Goal: Task Accomplishment & Management: Manage account settings

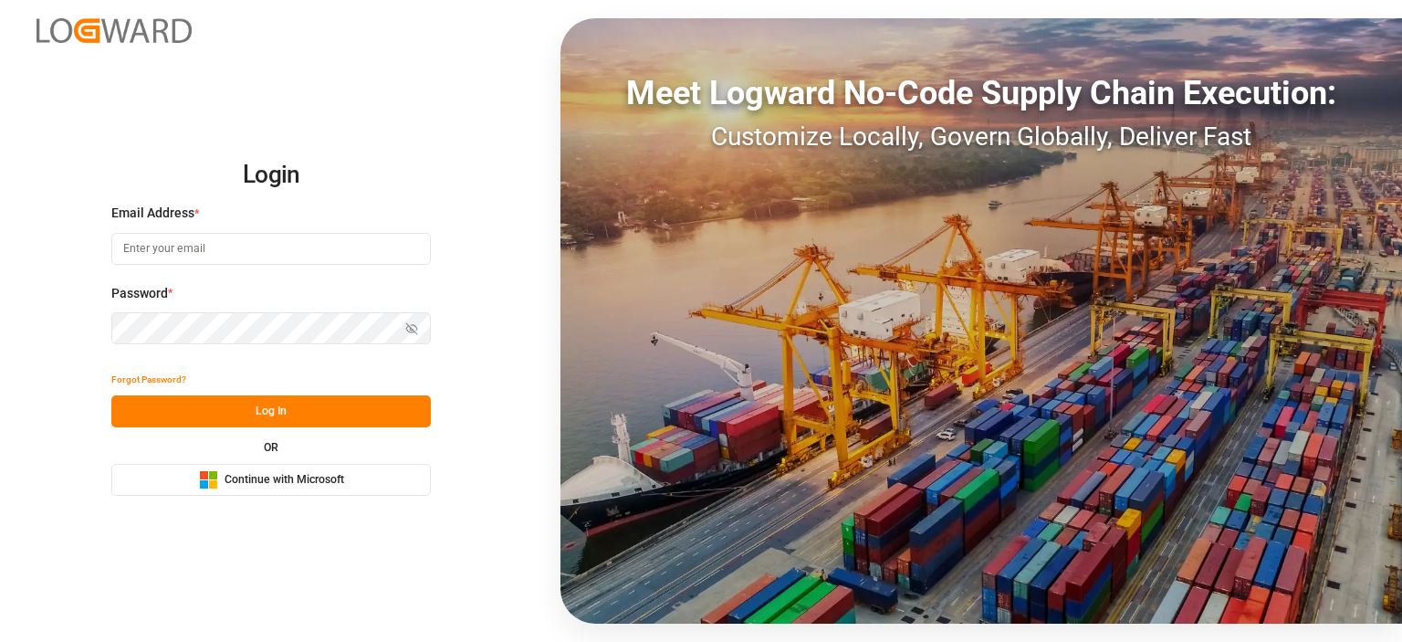
click at [259, 250] on input at bounding box center [270, 249] width 319 height 32
type input "[PERSON_NAME][EMAIL_ADDRESS][PERSON_NAME][DOMAIN_NAME]"
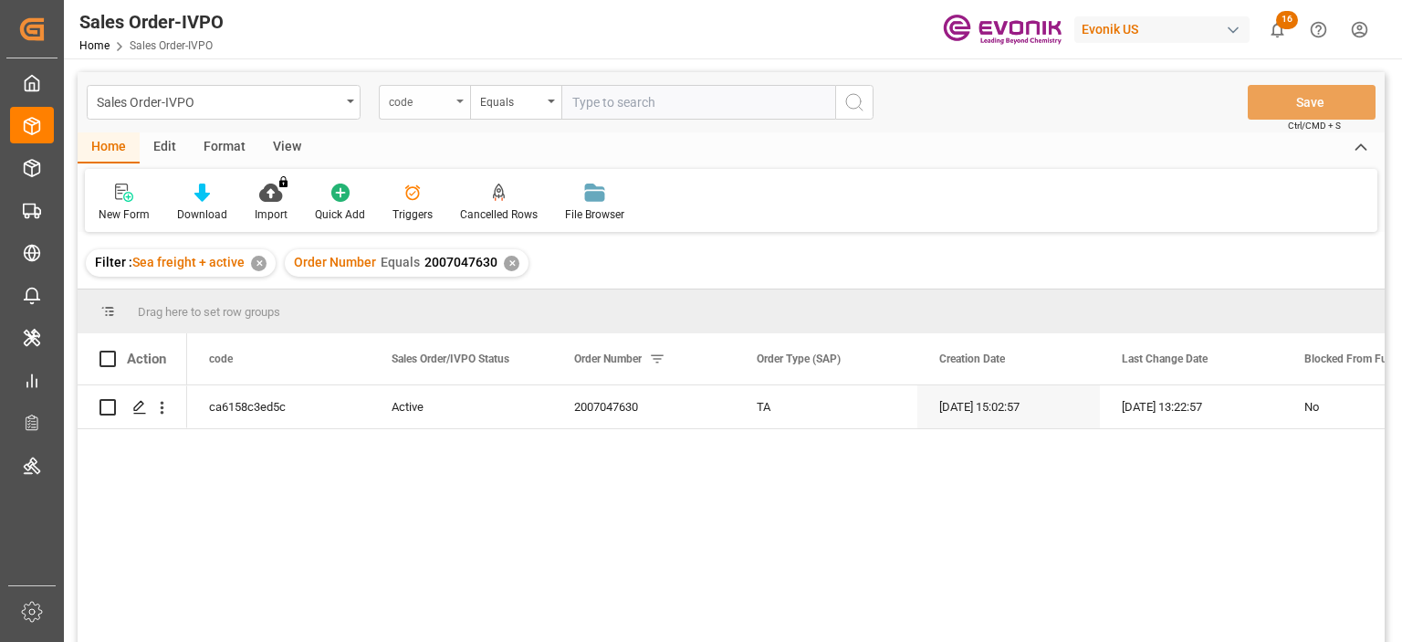
click at [412, 97] on div "code" at bounding box center [420, 99] width 62 height 21
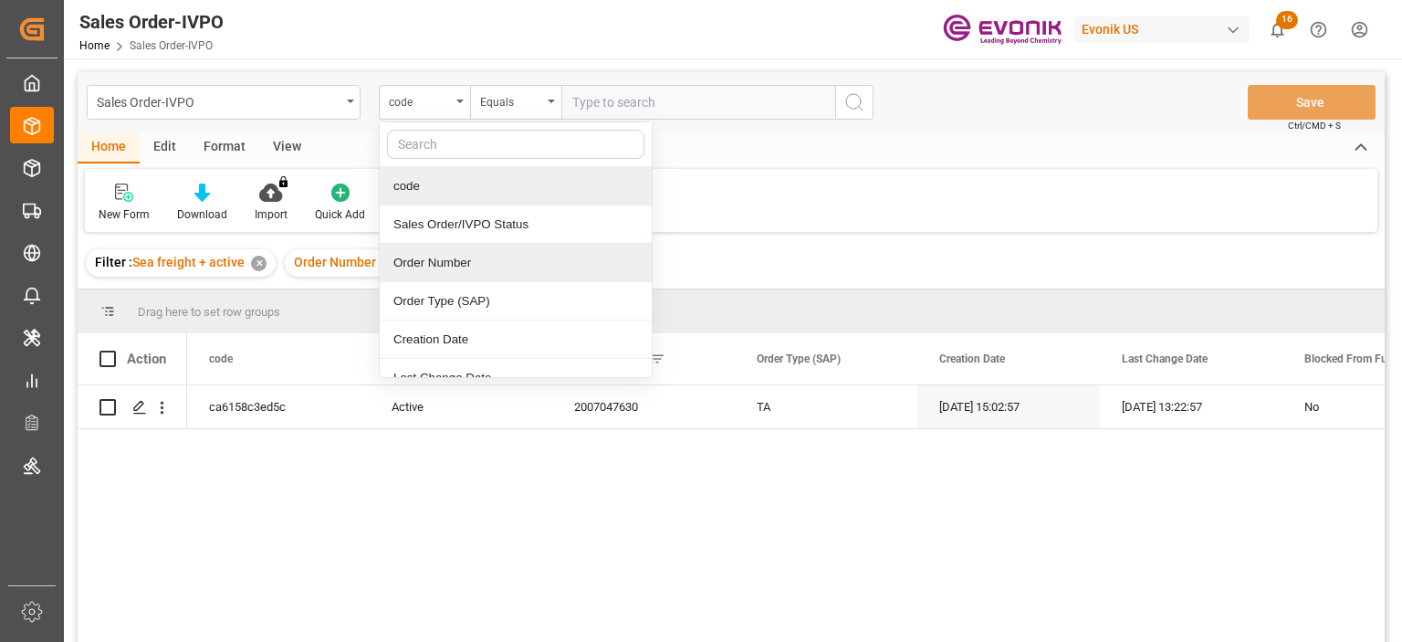
click at [437, 250] on div "Order Number" at bounding box center [516, 263] width 272 height 38
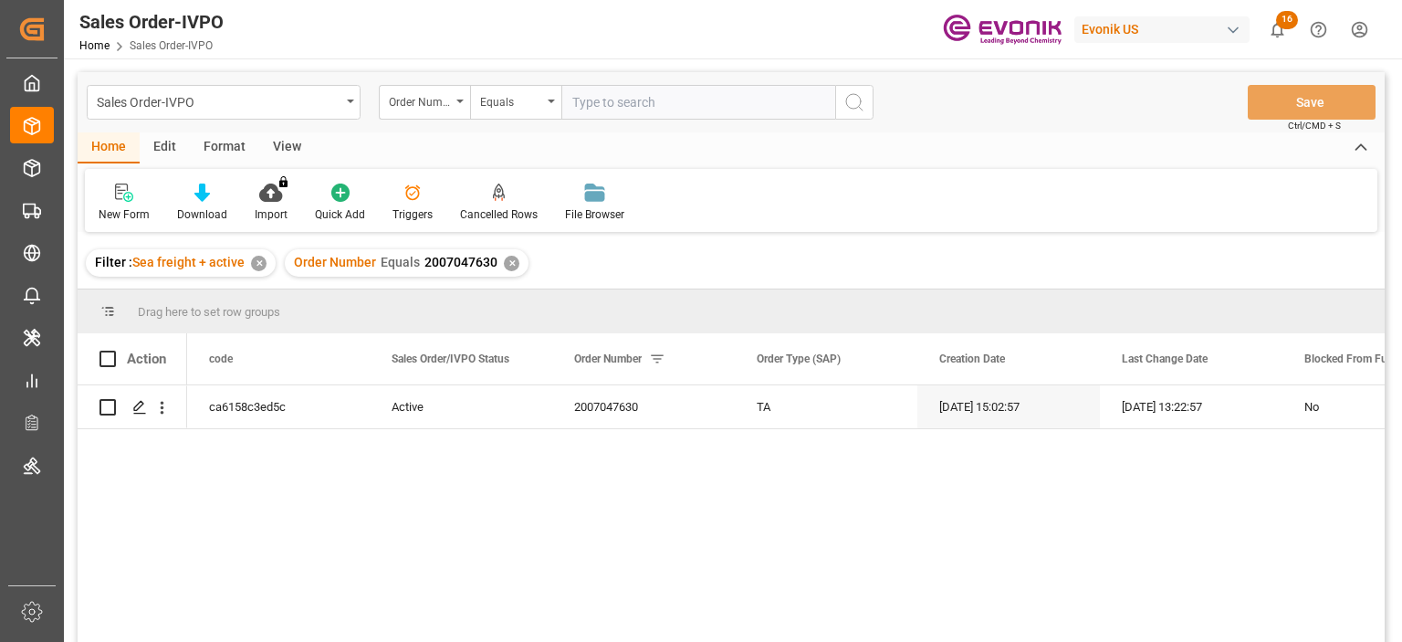
click at [573, 113] on input "text" at bounding box center [698, 102] width 274 height 35
paste input "0046471679"
type input "0046471679"
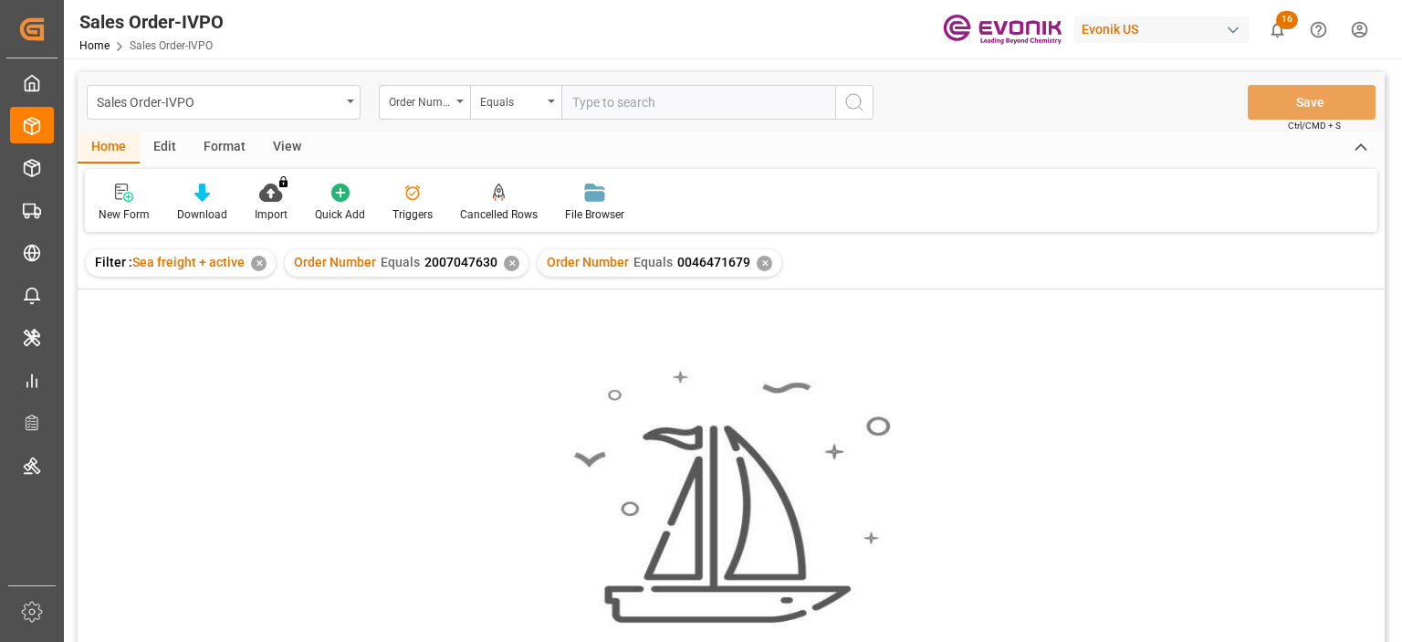
click at [507, 260] on div "✕" at bounding box center [512, 264] width 16 height 16
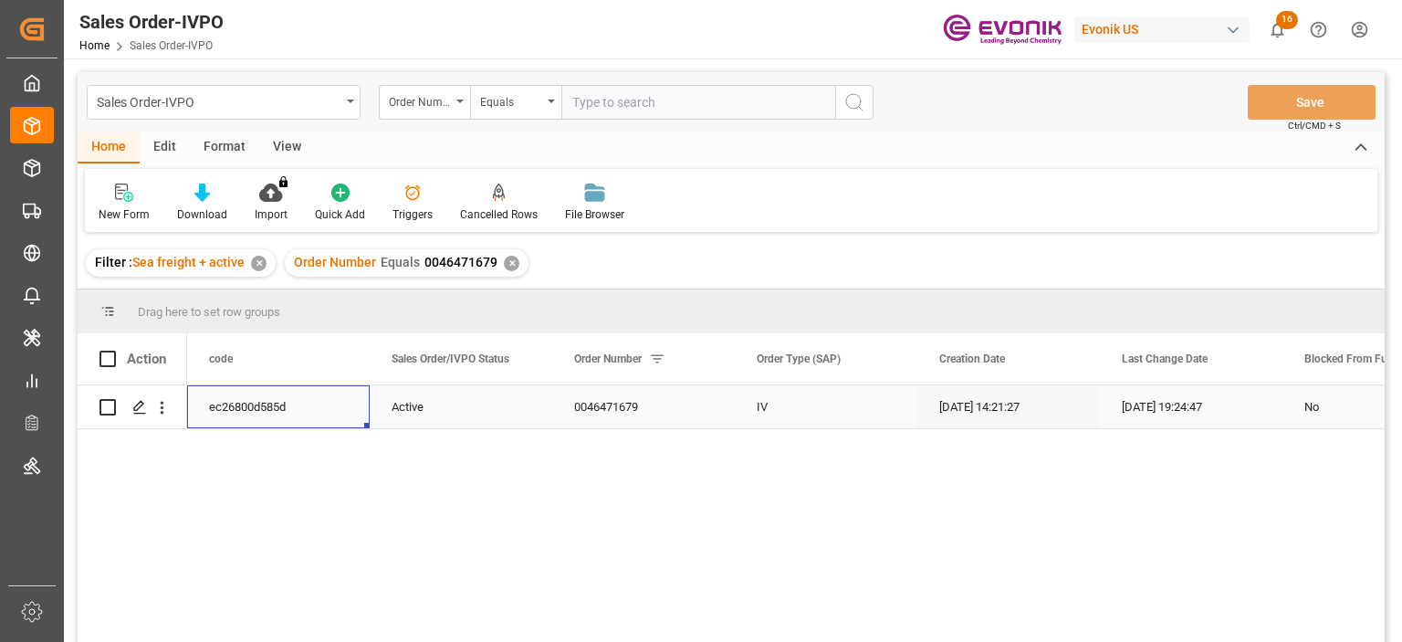
click at [292, 412] on div "ec26800d585d" at bounding box center [278, 406] width 183 height 43
click at [159, 402] on icon "open menu" at bounding box center [161, 407] width 19 height 19
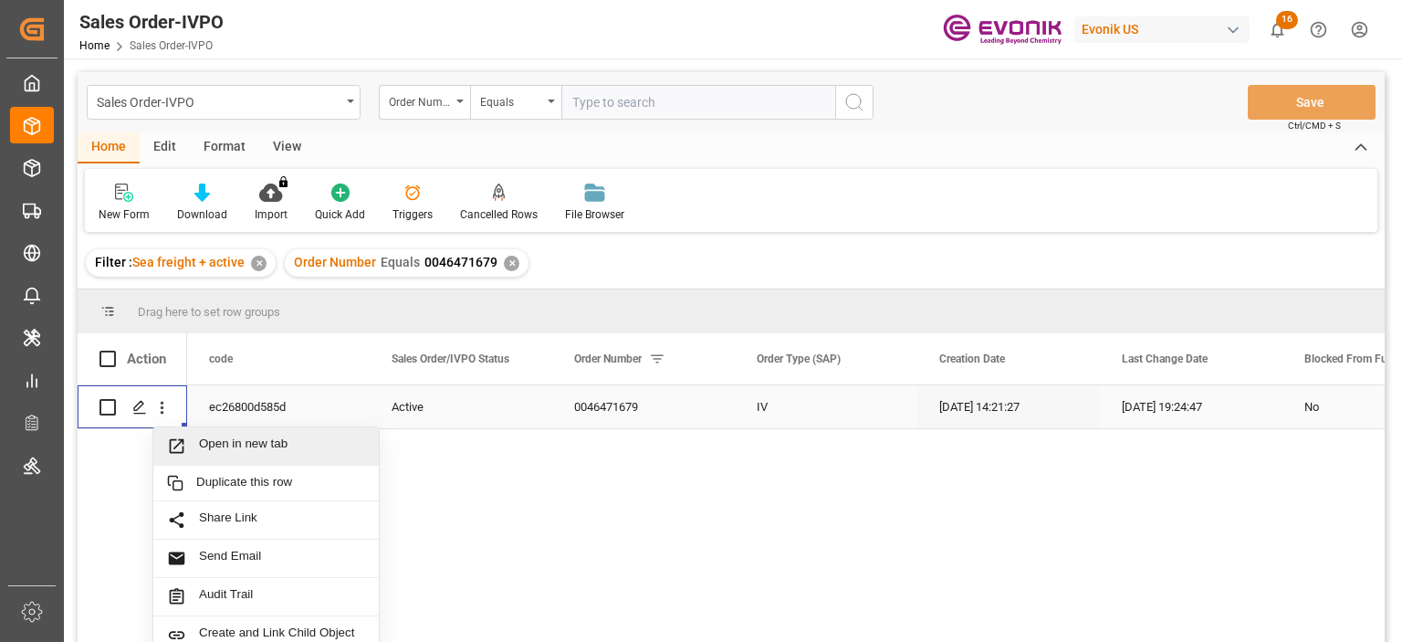
click at [230, 437] on span "Open in new tab" at bounding box center [282, 445] width 166 height 19
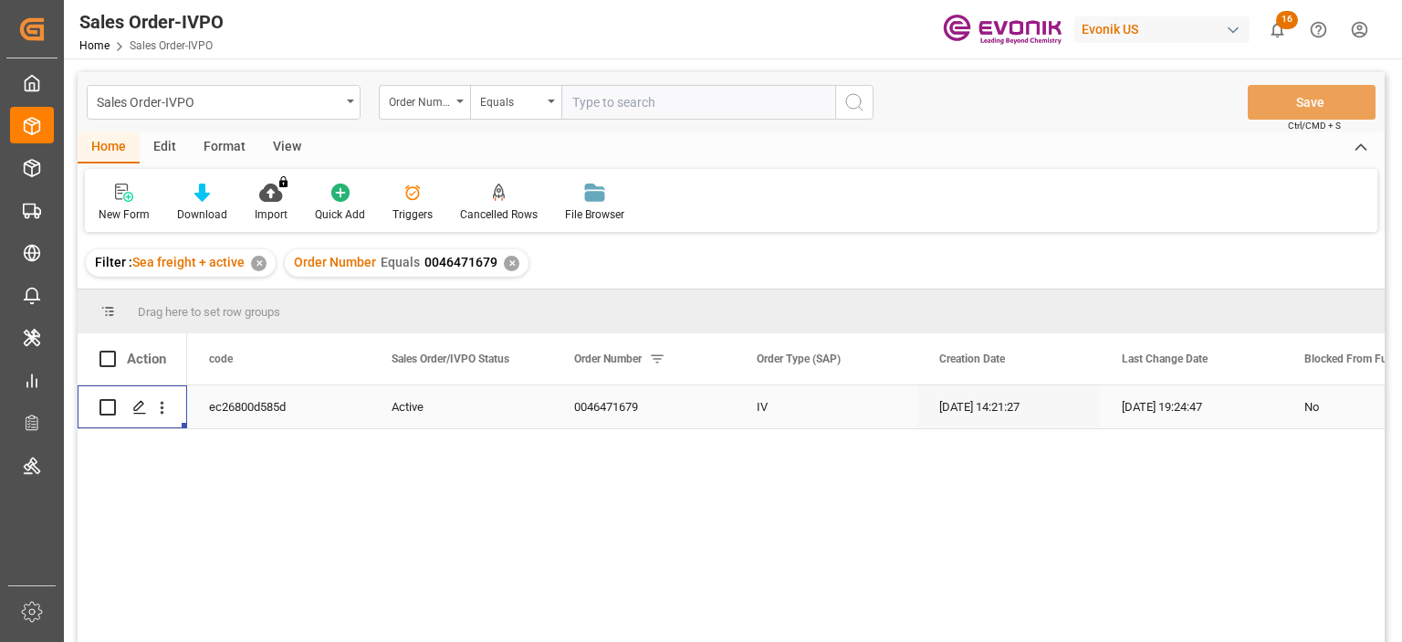
click at [613, 93] on input "text" at bounding box center [698, 102] width 274 height 35
paste input "2007206474"
type input "2007206474"
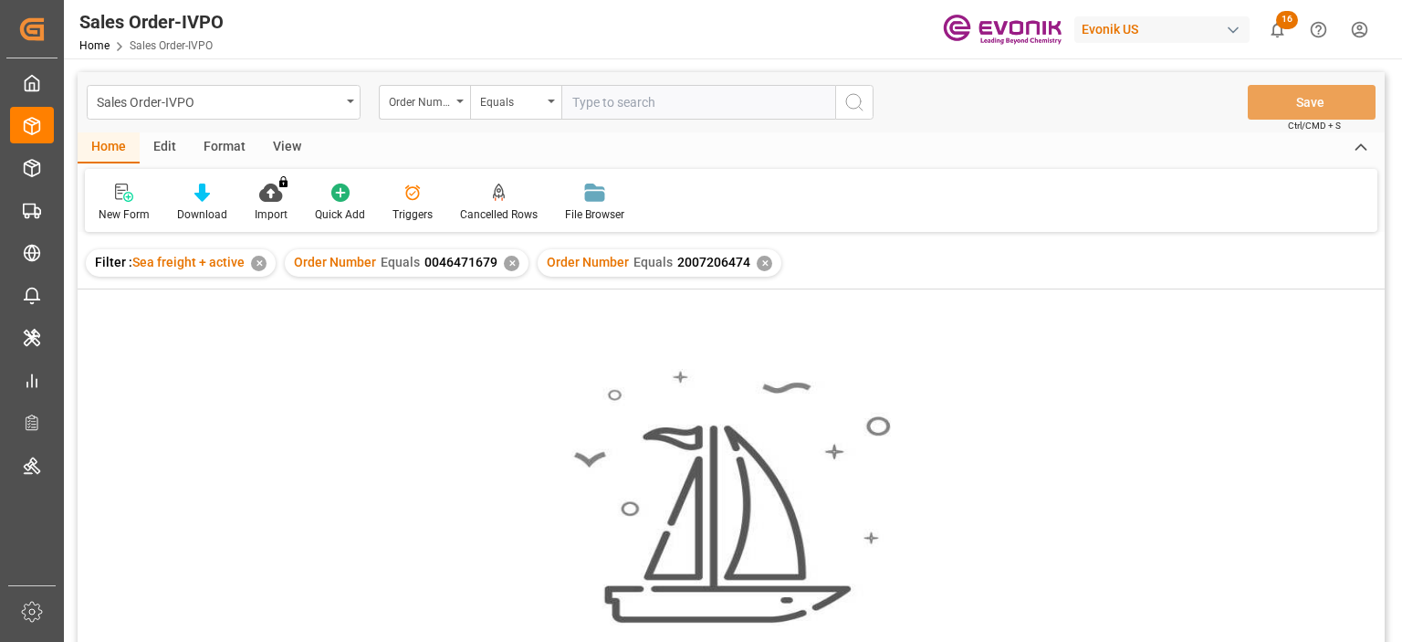
click at [506, 263] on div "✕" at bounding box center [512, 264] width 16 height 16
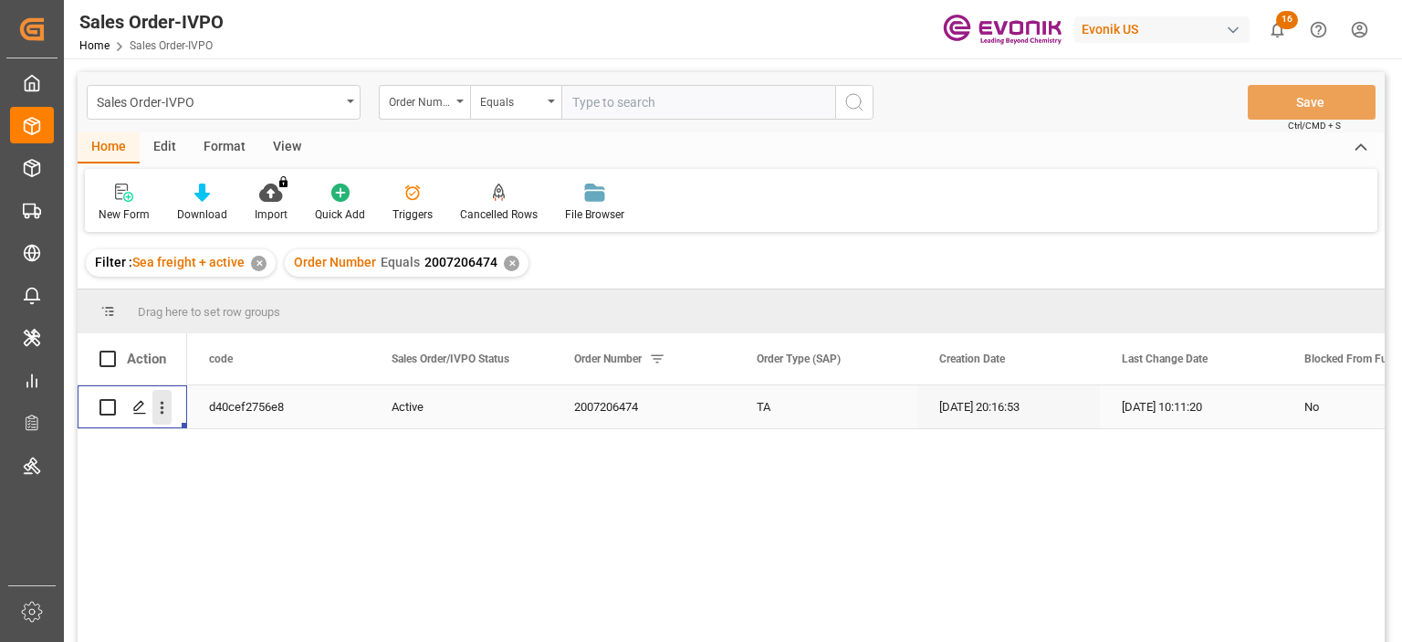
click at [164, 405] on icon "open menu" at bounding box center [161, 407] width 19 height 19
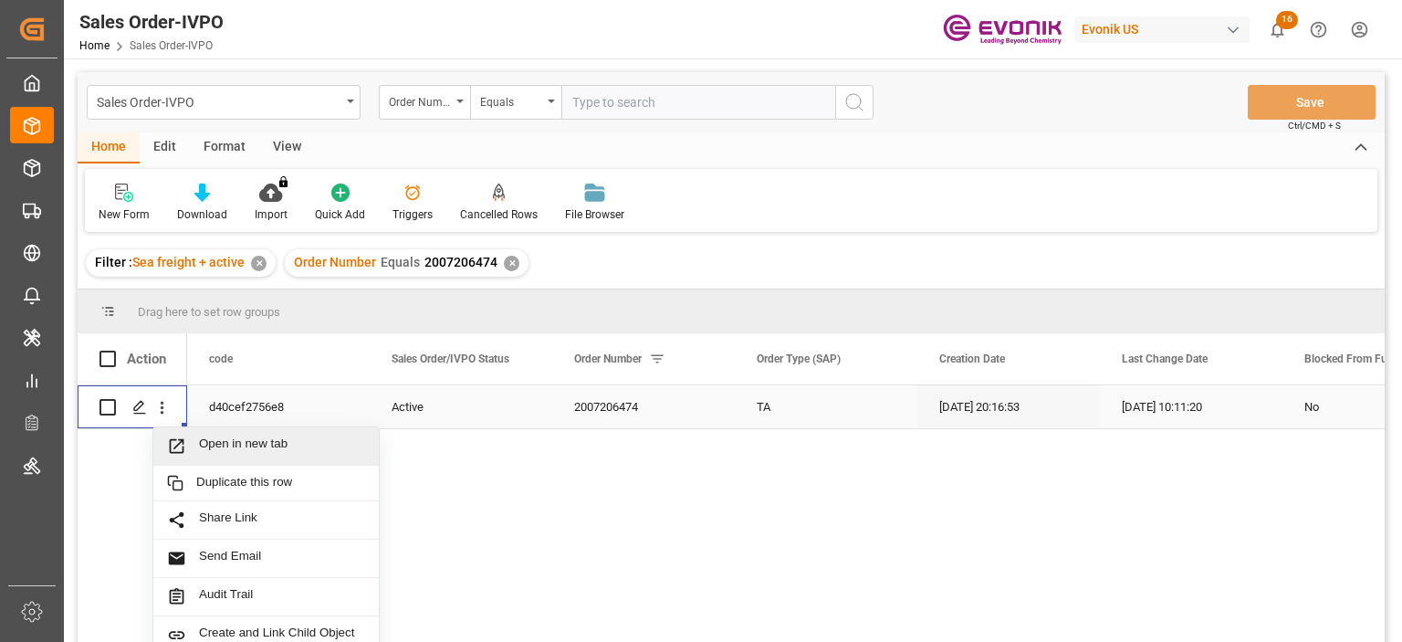
click at [226, 430] on div "Open in new tab" at bounding box center [265, 446] width 225 height 38
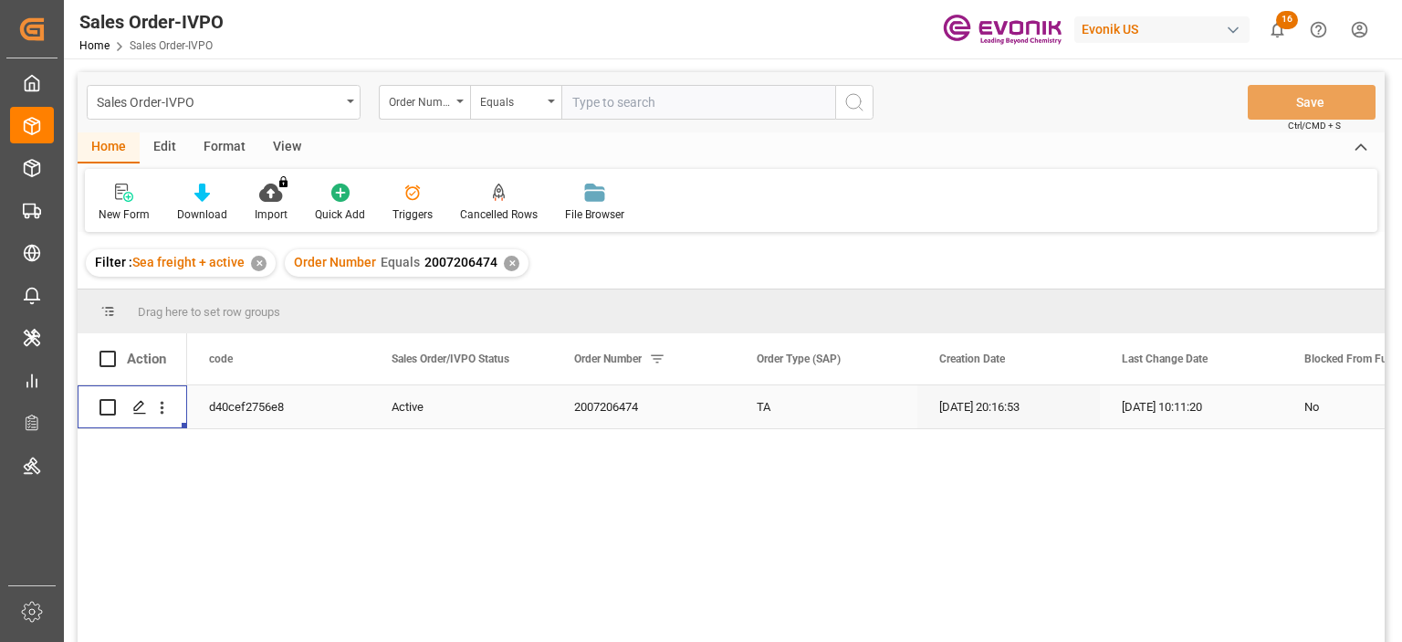
click at [607, 92] on input "text" at bounding box center [698, 102] width 274 height 35
paste input "0046469163"
type input "0046469163"
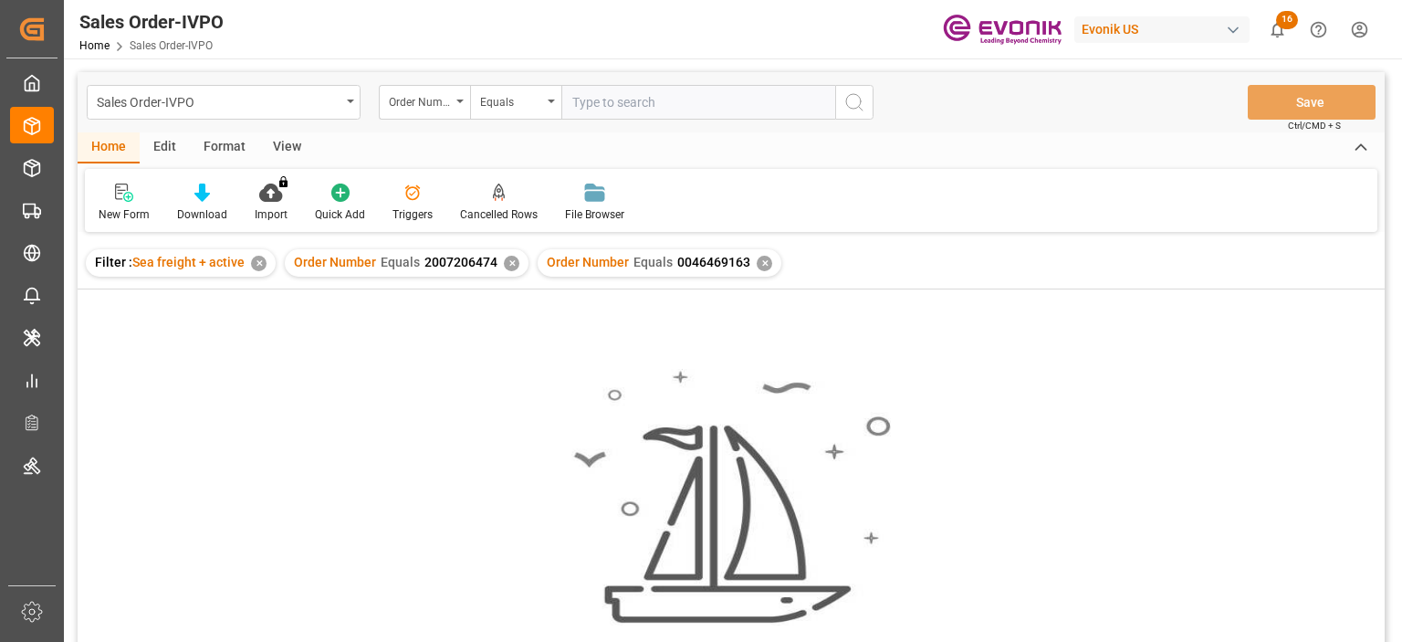
click at [507, 261] on div "✕" at bounding box center [512, 264] width 16 height 16
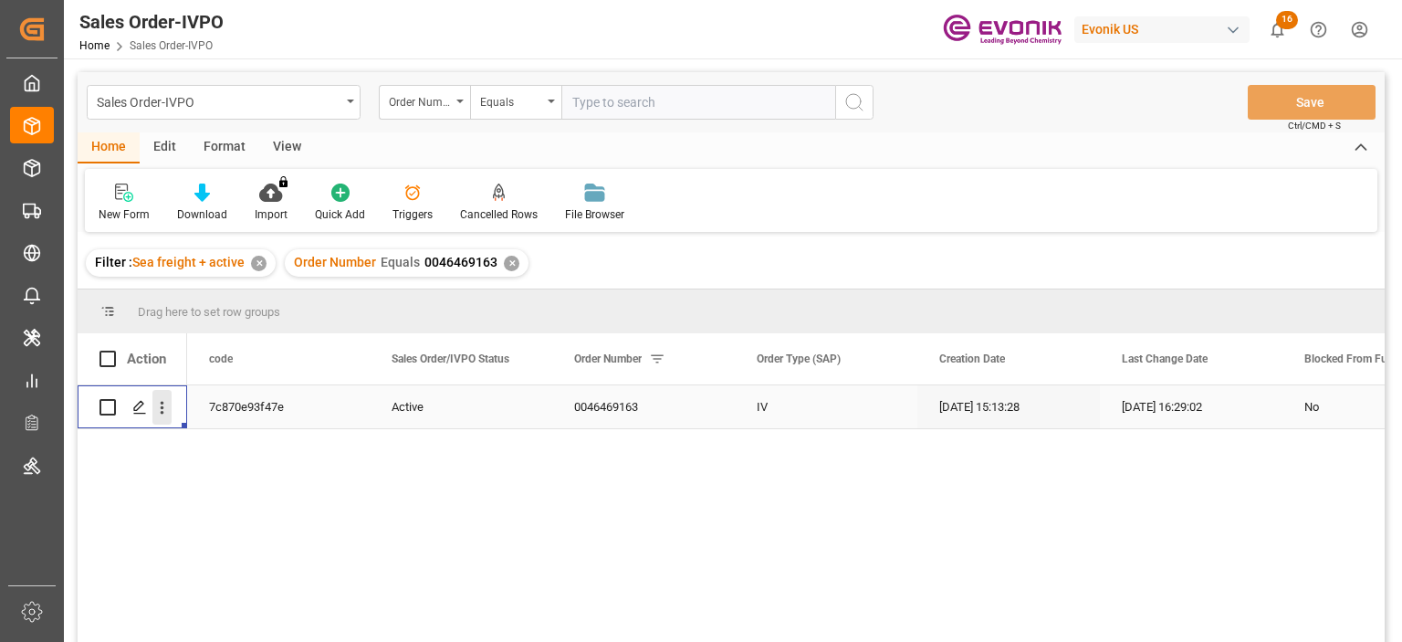
click at [161, 410] on icon "open menu" at bounding box center [161, 407] width 19 height 19
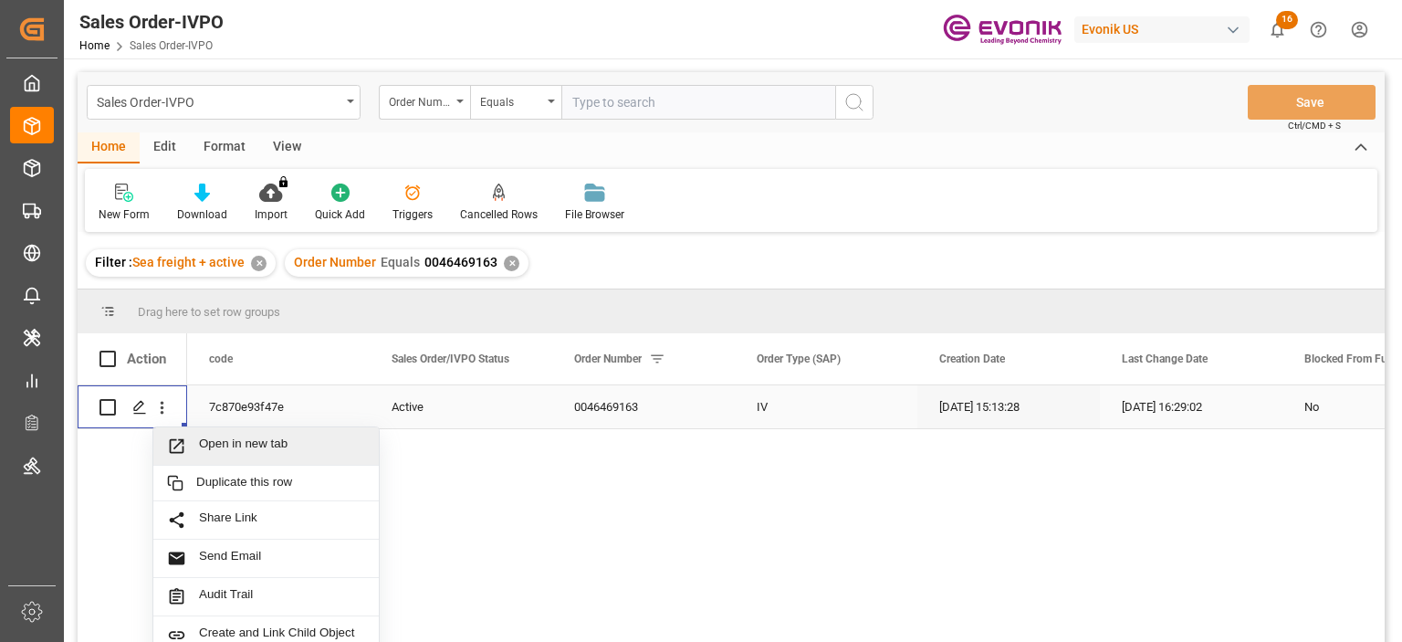
click at [250, 437] on span "Open in new tab" at bounding box center [282, 445] width 166 height 19
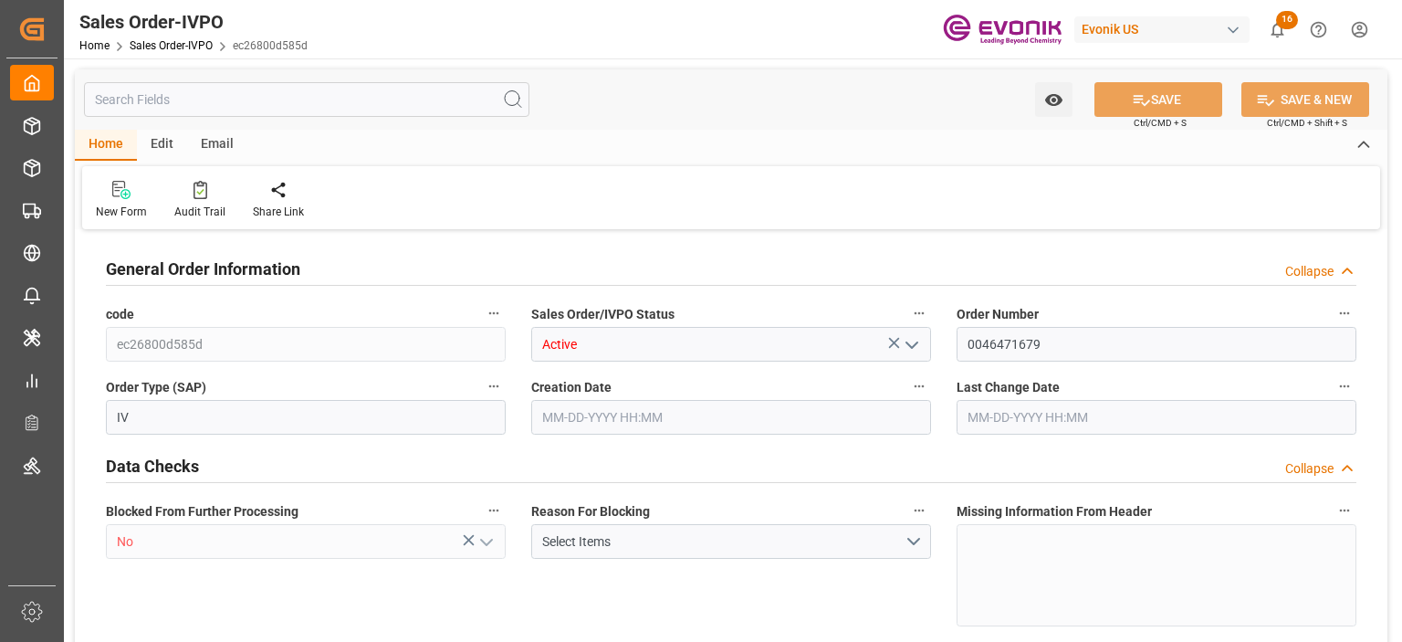
type input "KRPUS"
type input "0"
type input "1"
type input "4562.82"
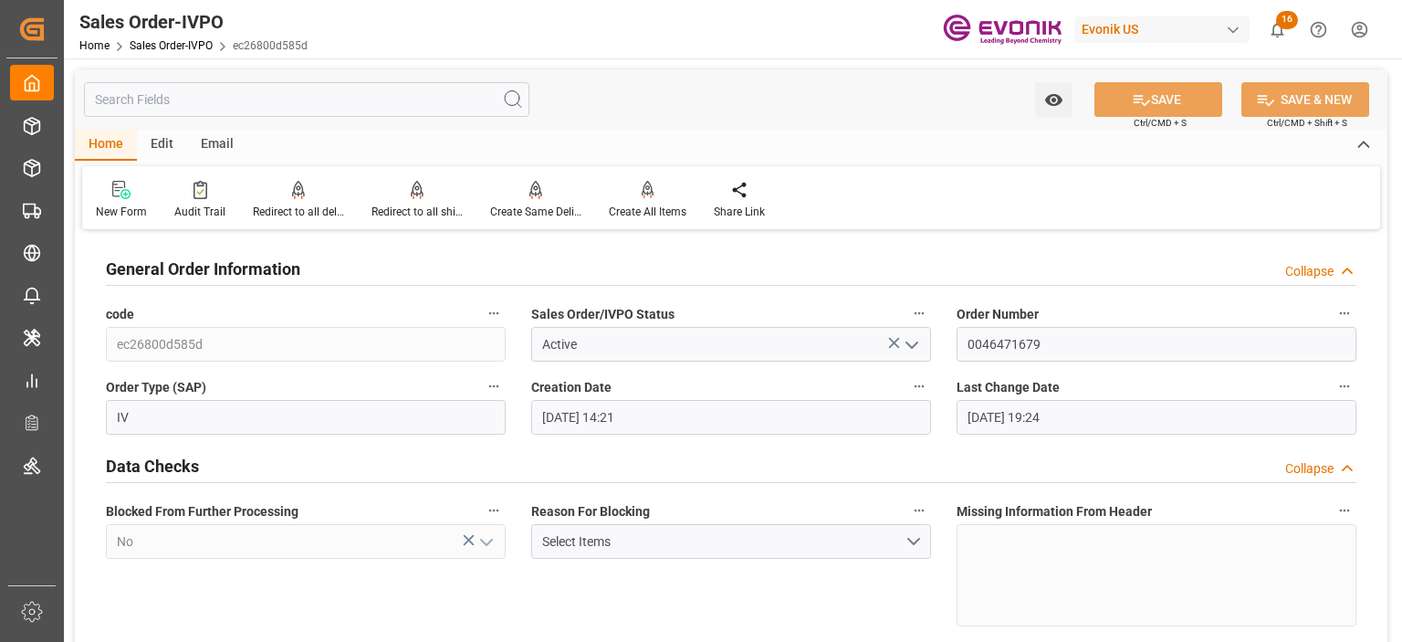
type input "10-01-2025 14:21"
type input "10-13-2025 19:24"
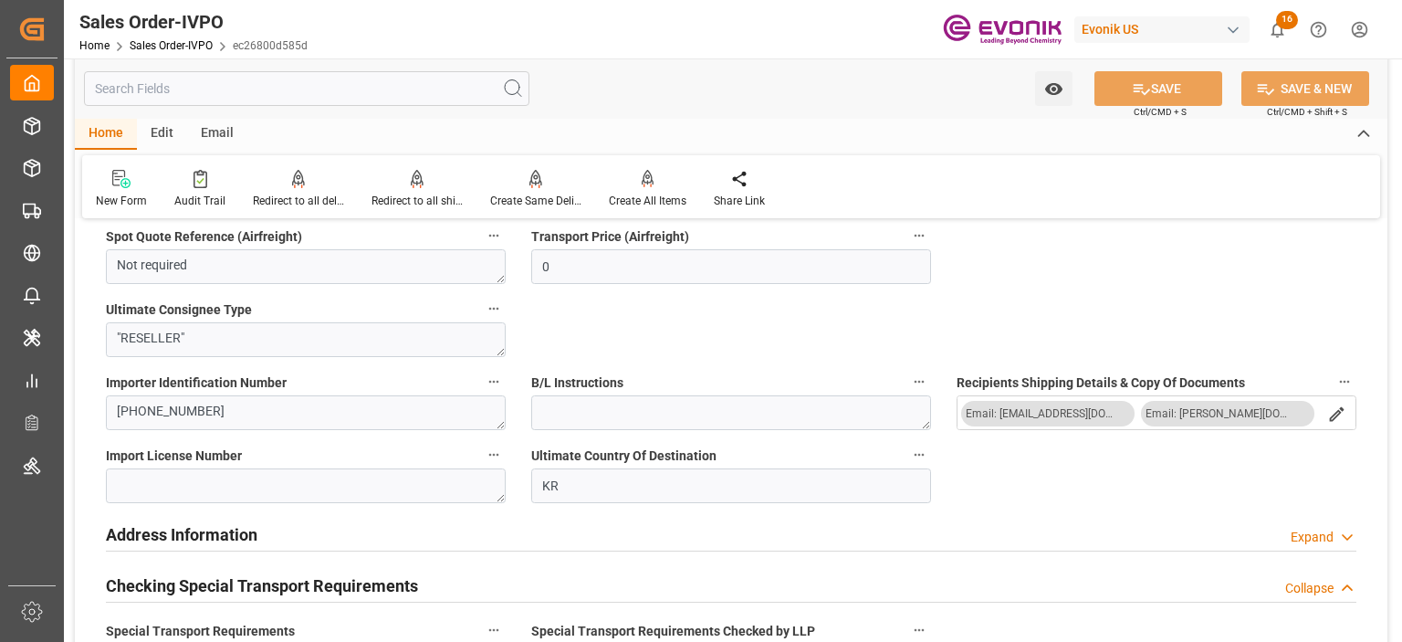
scroll to position [2099, 0]
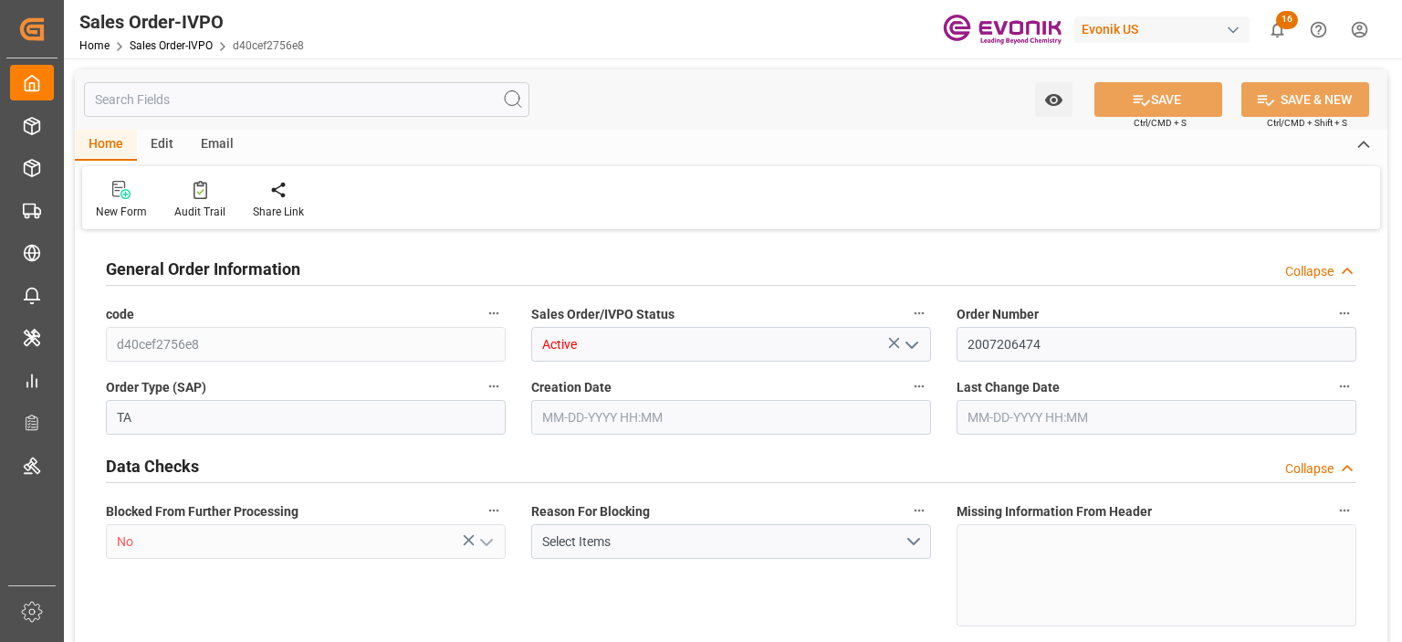
type input "AEKHL"
type input "0"
type input "1"
type input "12"
type input "15"
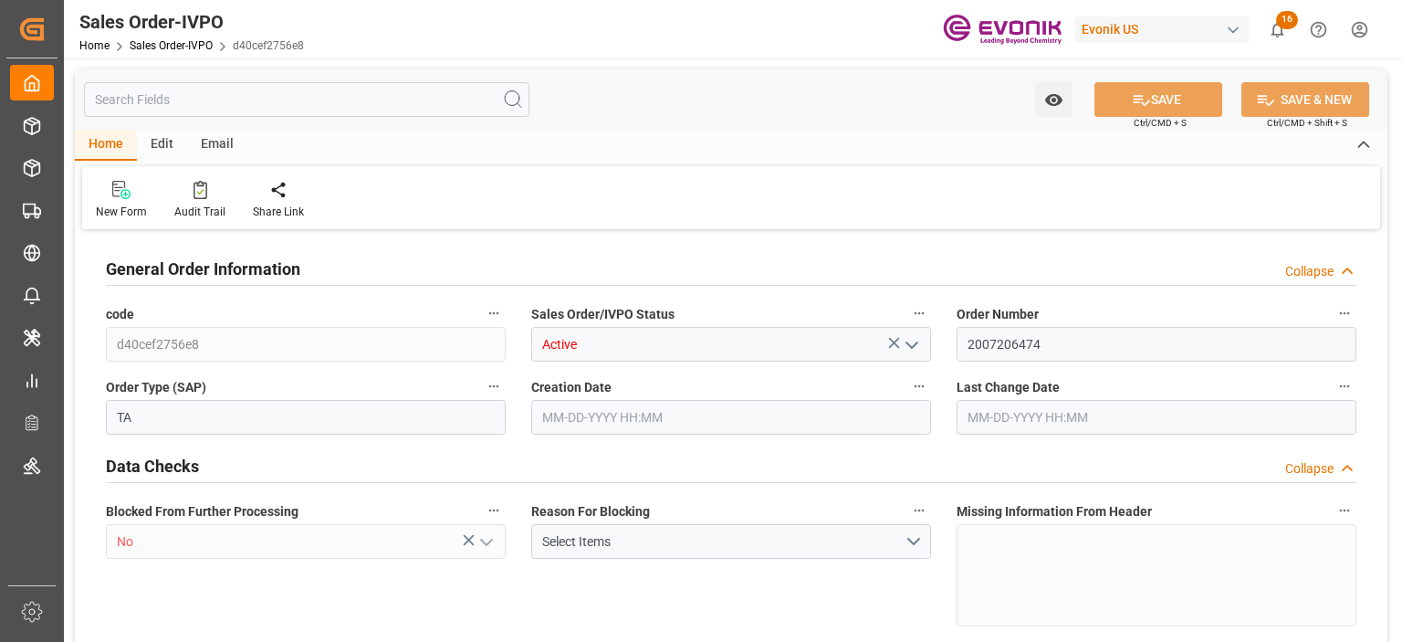
type input "219576.52"
type input "894.6544"
type input "19000"
type input "60"
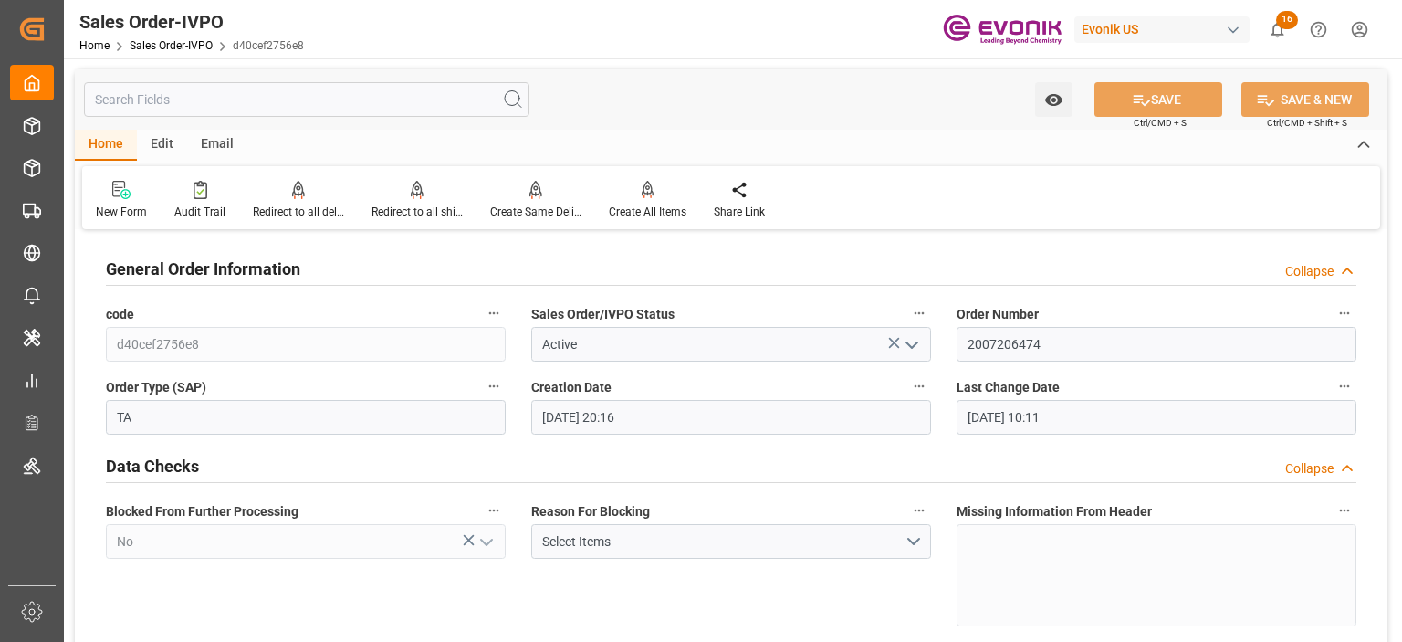
type input "[DATE] 20:16"
type input "[DATE] 10:11"
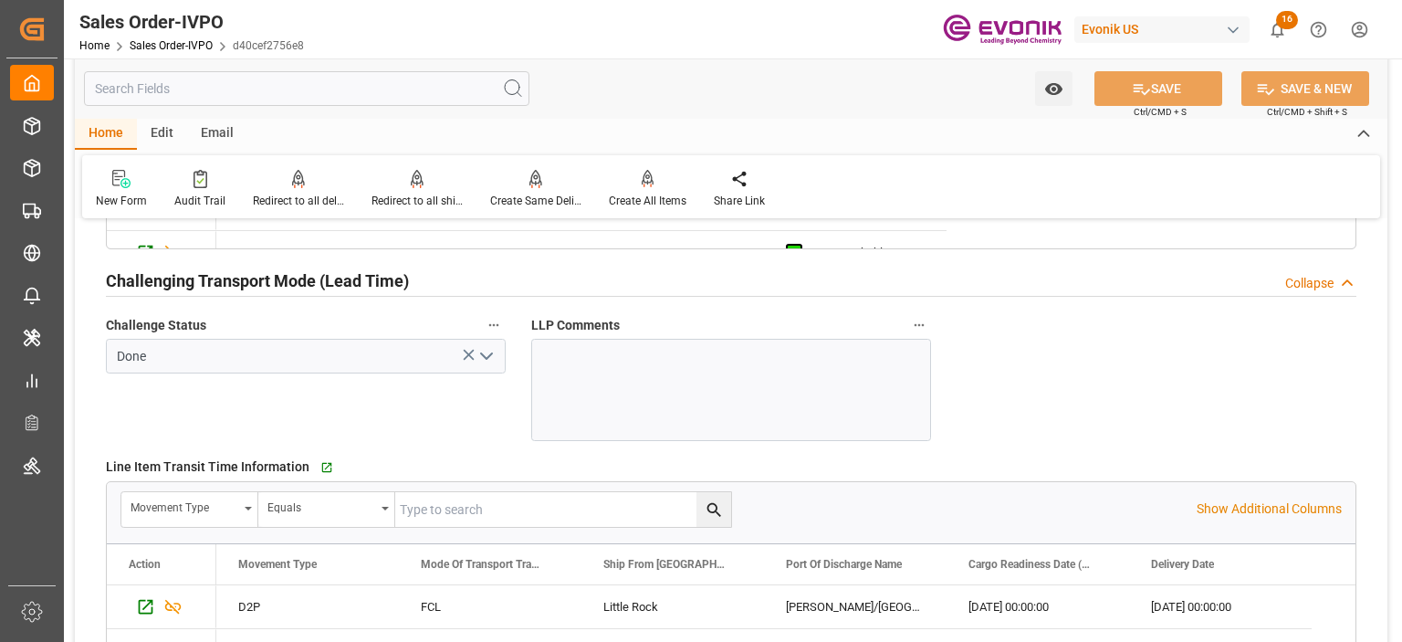
scroll to position [3742, 0]
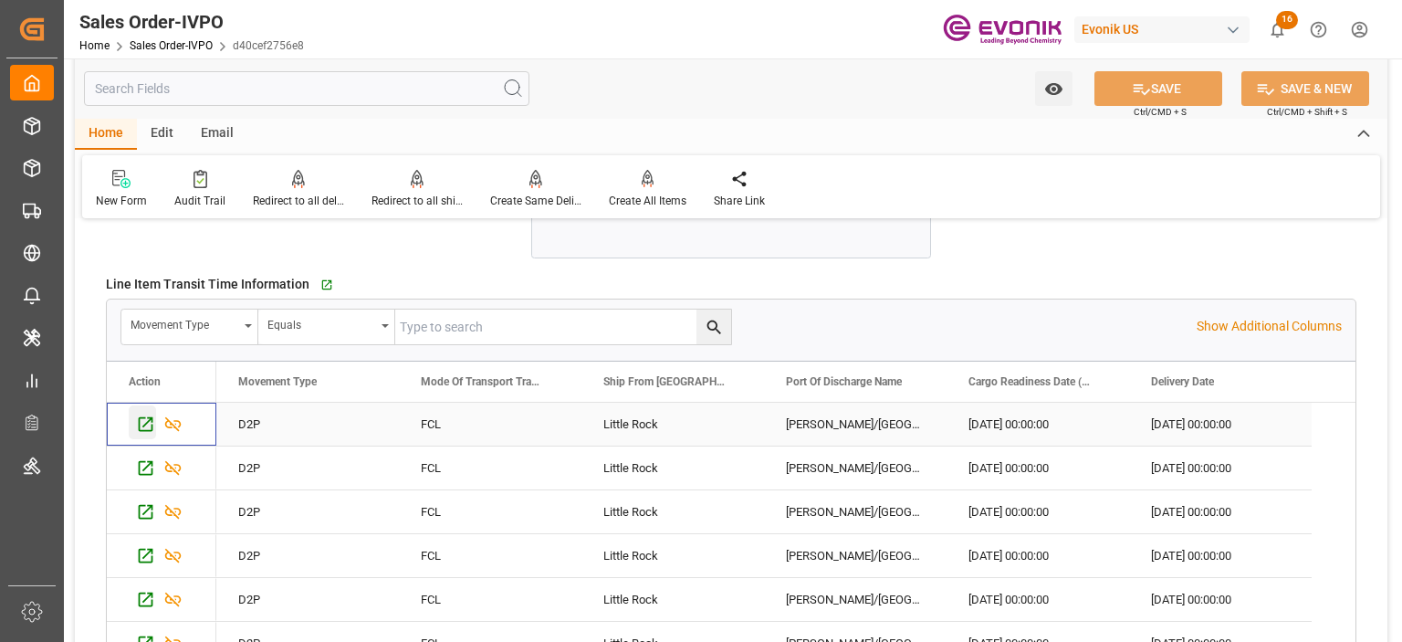
click at [142, 421] on icon "Press SPACE to select this row." at bounding box center [146, 423] width 15 height 15
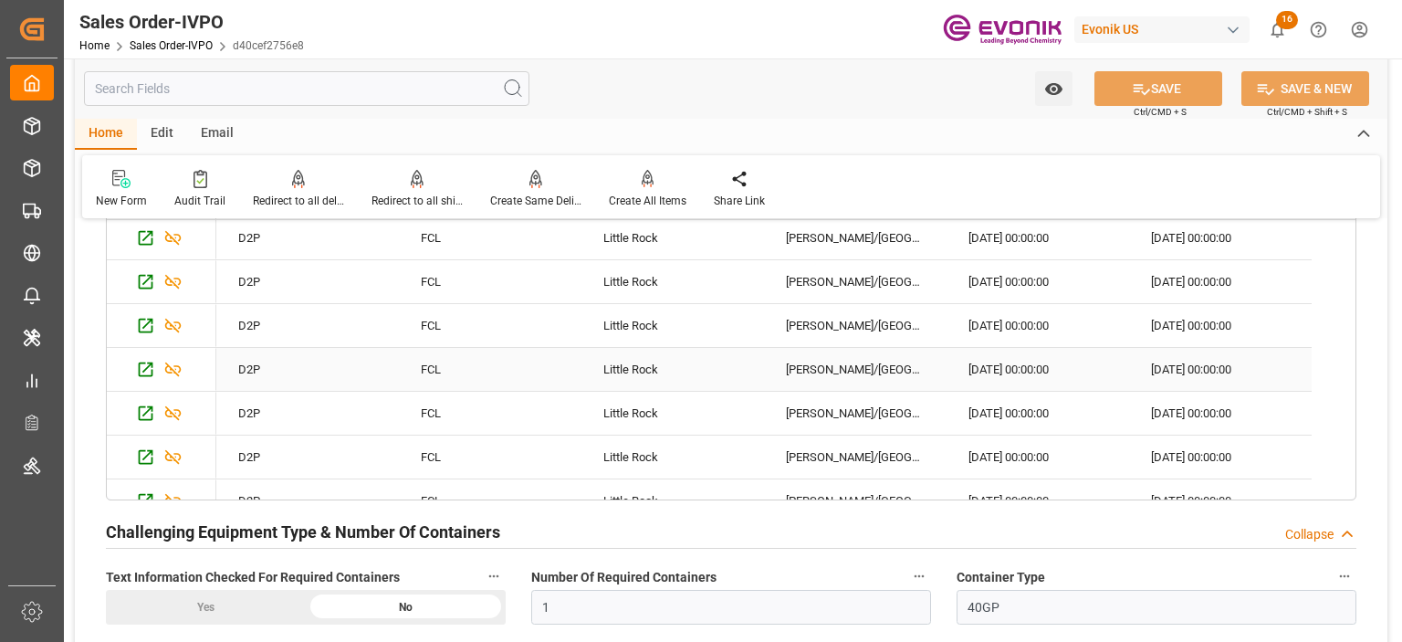
scroll to position [245, 0]
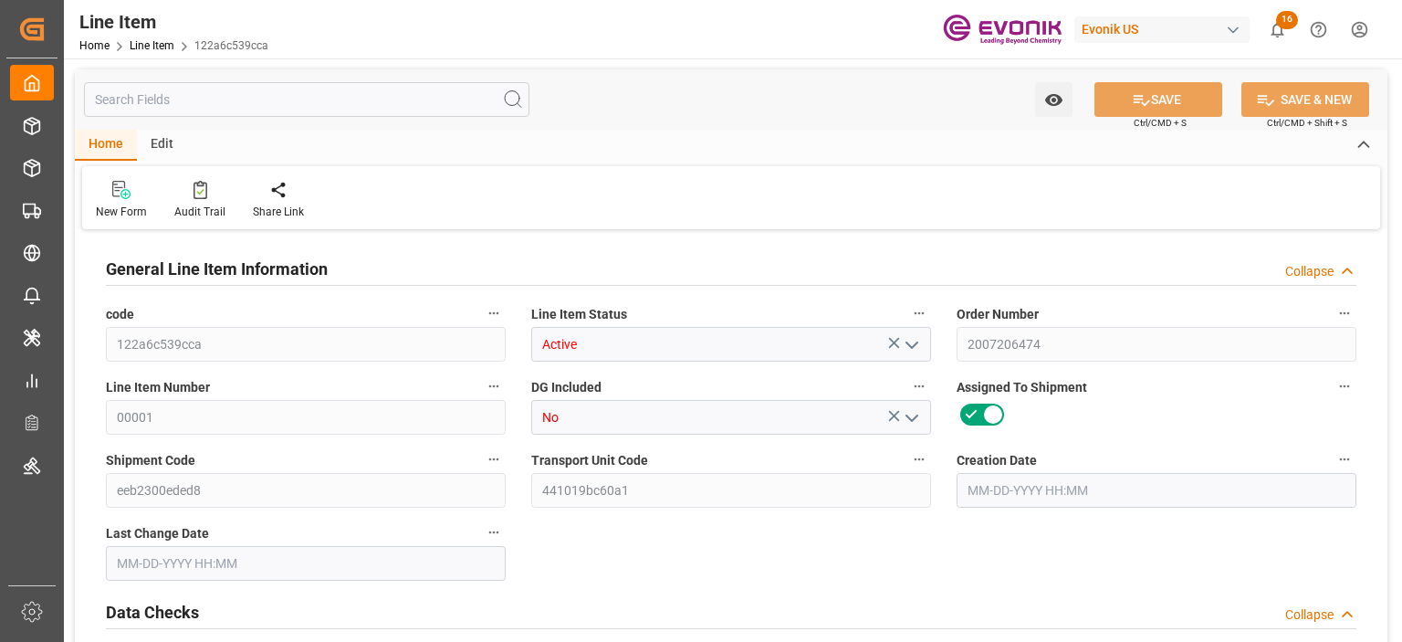
type input "20"
type input "18189.36"
type input "18144"
type input "38.0704"
type input "20"
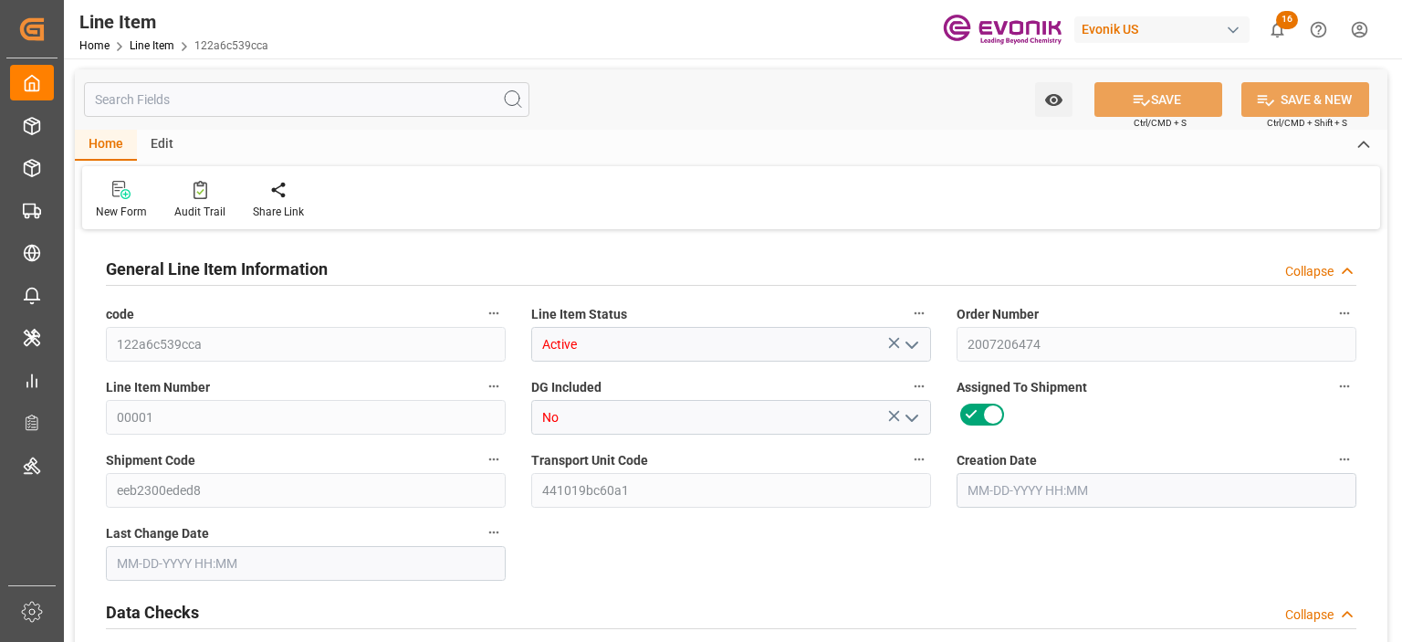
type input "35380.8"
type input "20"
type input "18144"
type input "18189.36"
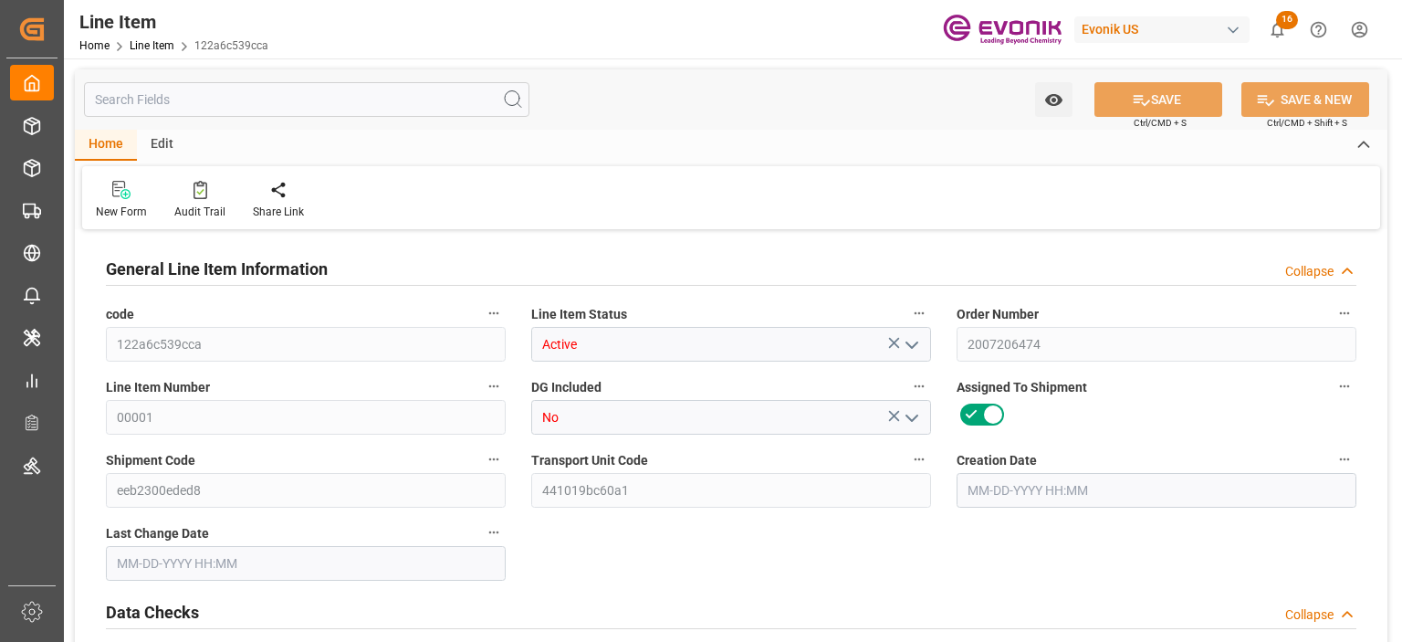
type input "18687.36"
type input "18144"
type input "38.0704"
type input "38070.426"
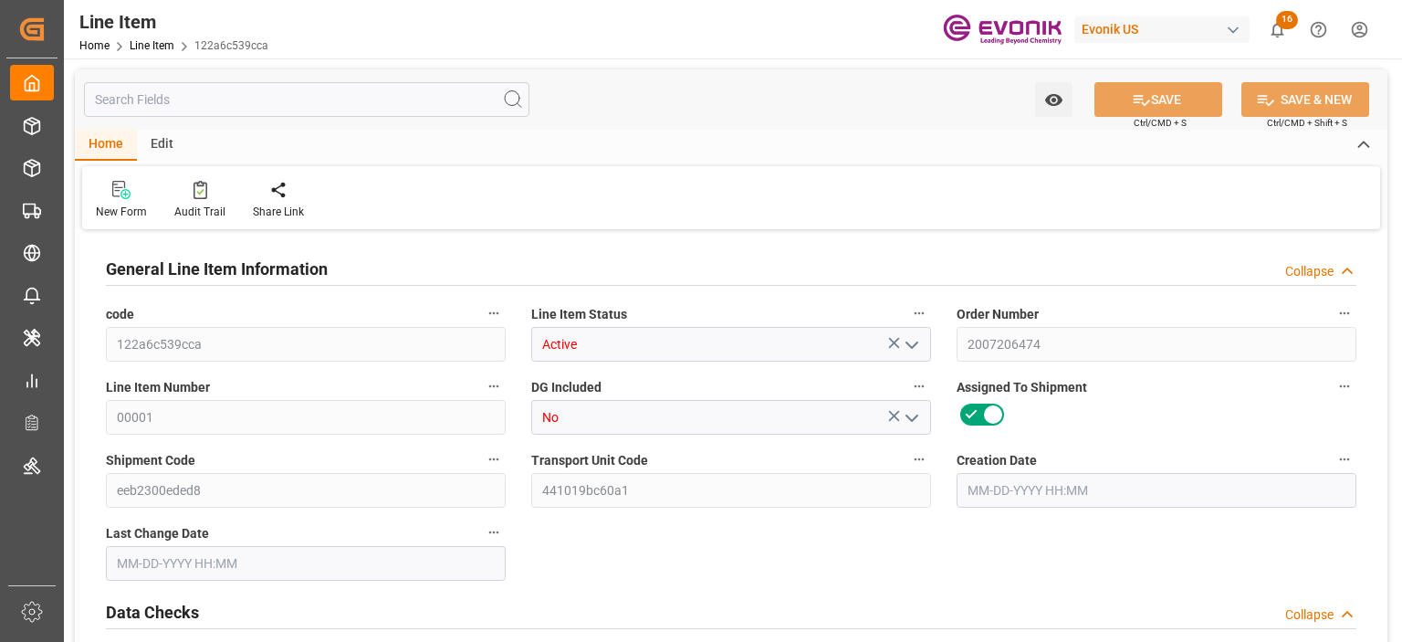
type input "0"
type input "10-08-2025 20:16"
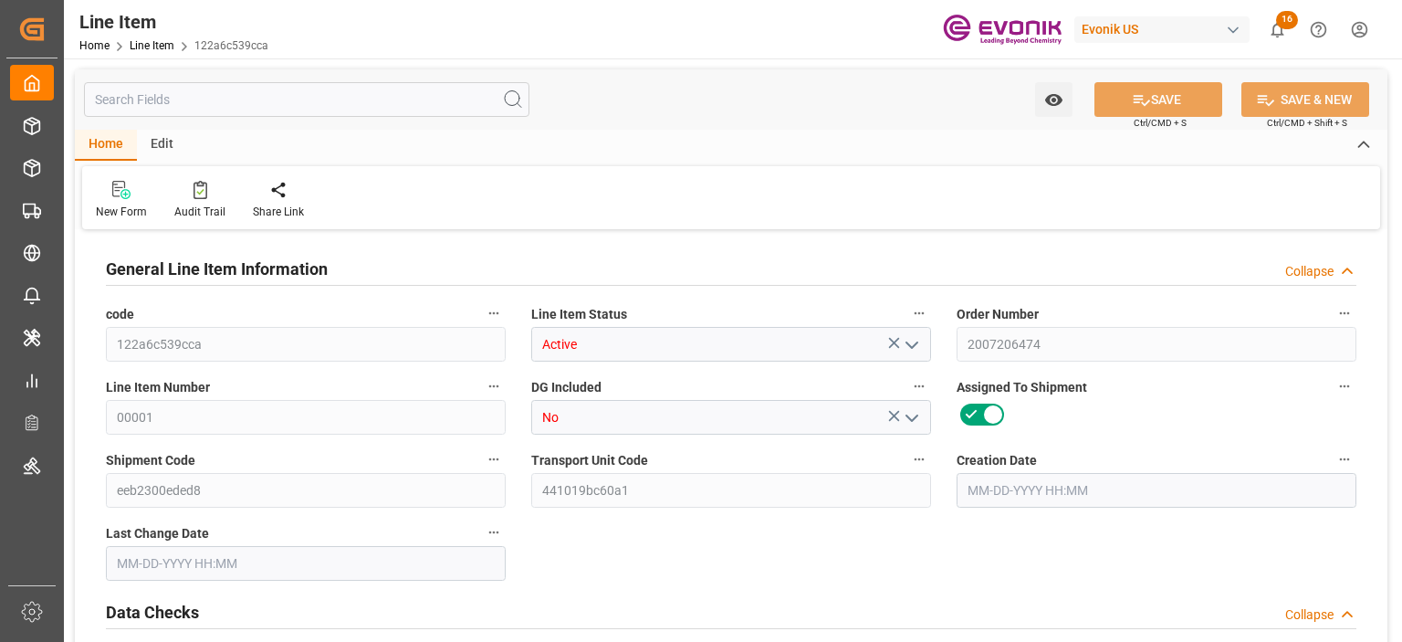
type input "10-13-2025 10:11"
type input "12-31-2025"
type input "11-07-2025"
type input "10-31-2025"
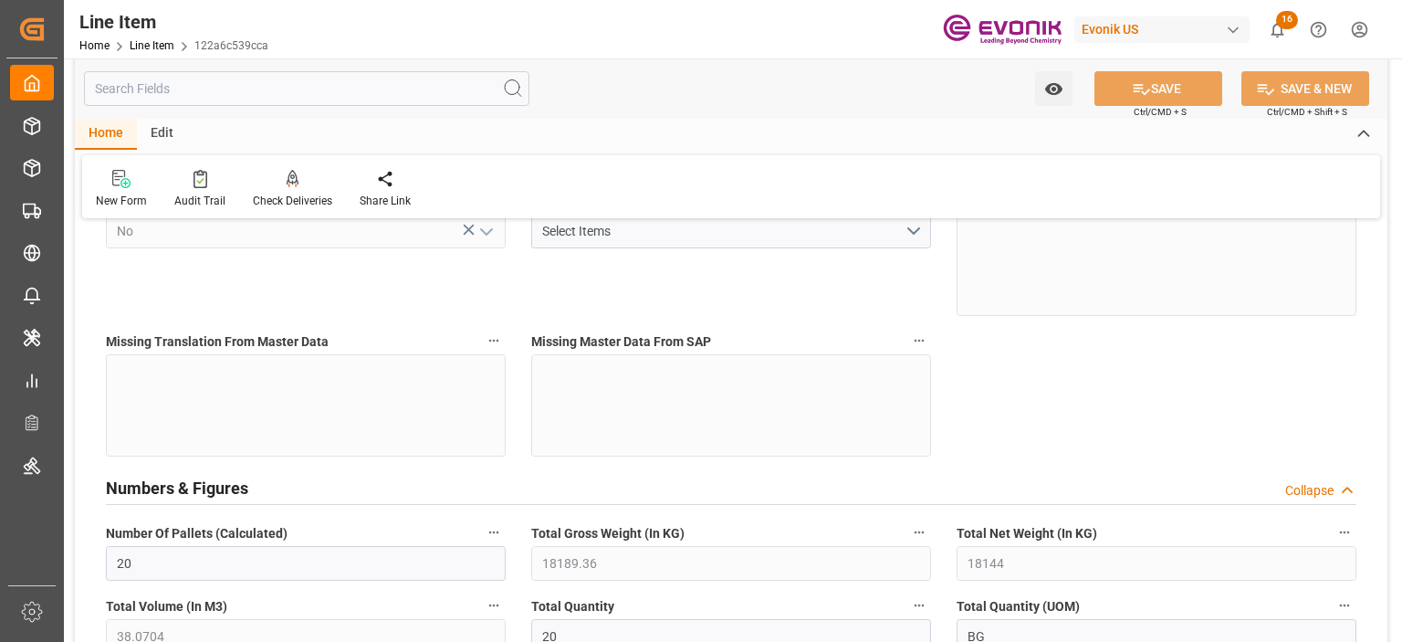
scroll to position [821, 0]
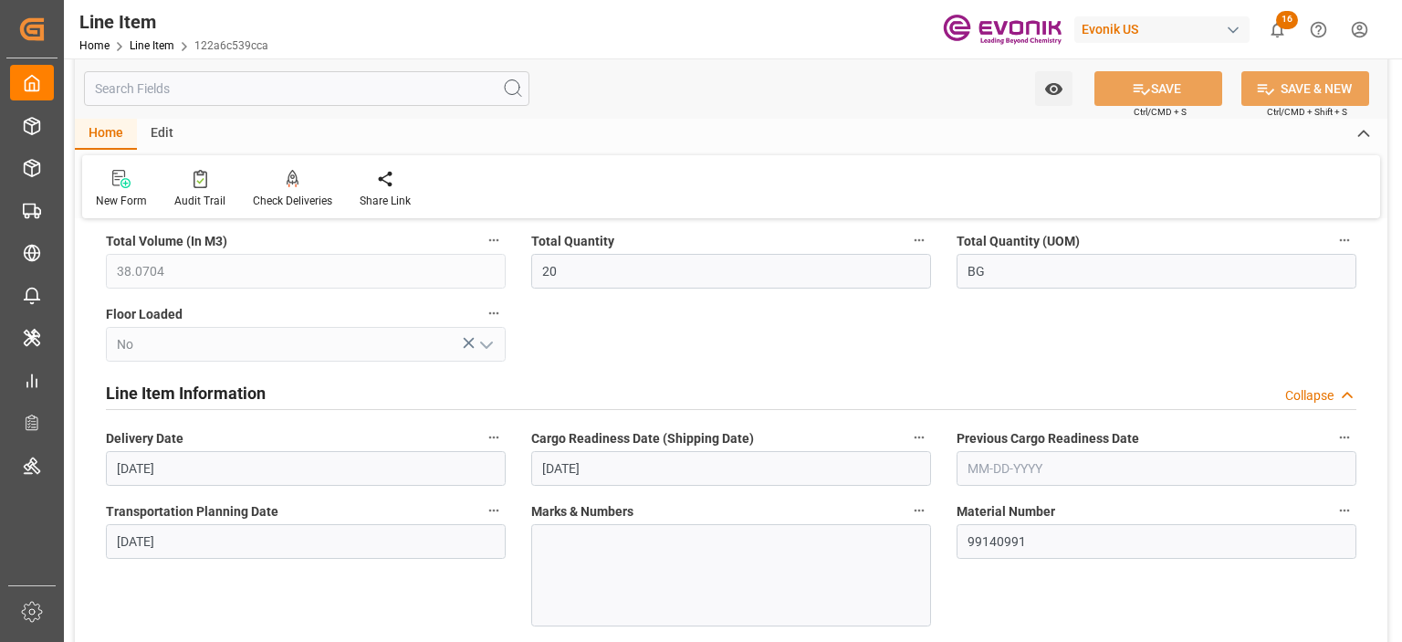
click at [907, 428] on label "Cargo Readiness Date (Shipping Date)" at bounding box center [731, 438] width 400 height 26
click at [907, 428] on button "Cargo Readiness Date (Shipping Date)" at bounding box center [919, 437] width 24 height 24
click at [928, 433] on icon at bounding box center [931, 436] width 19 height 19
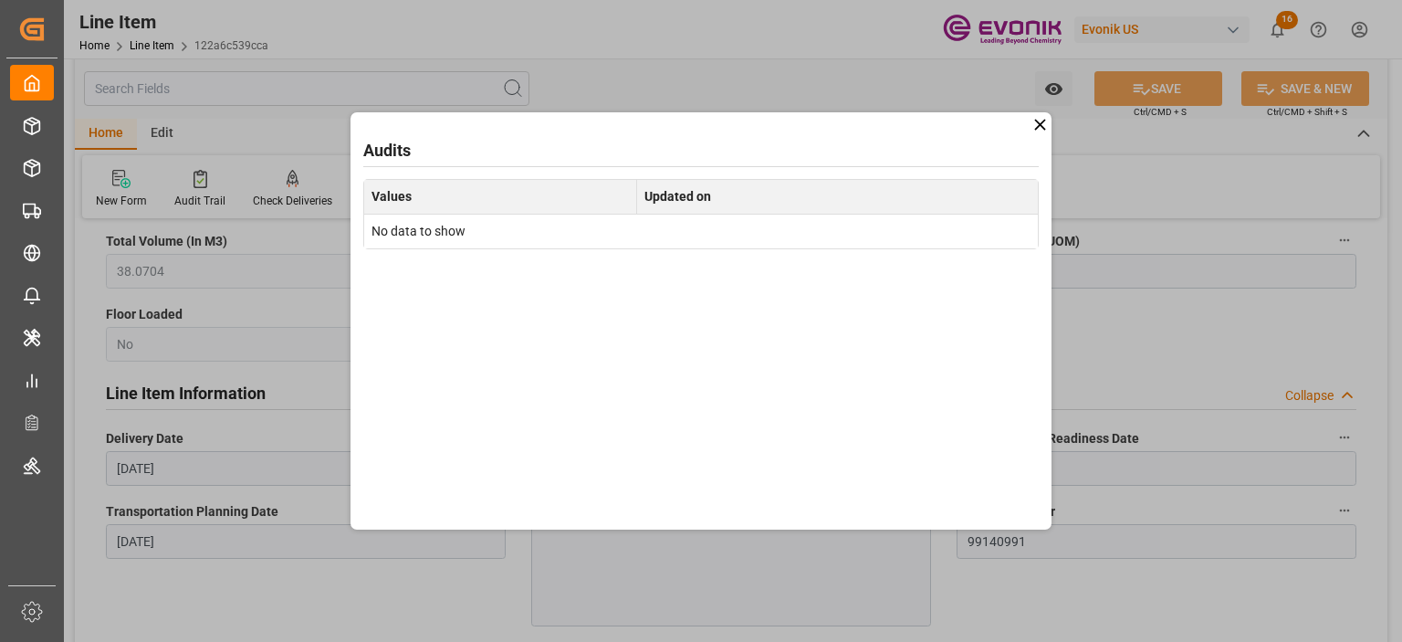
click at [1032, 128] on icon at bounding box center [1039, 124] width 19 height 19
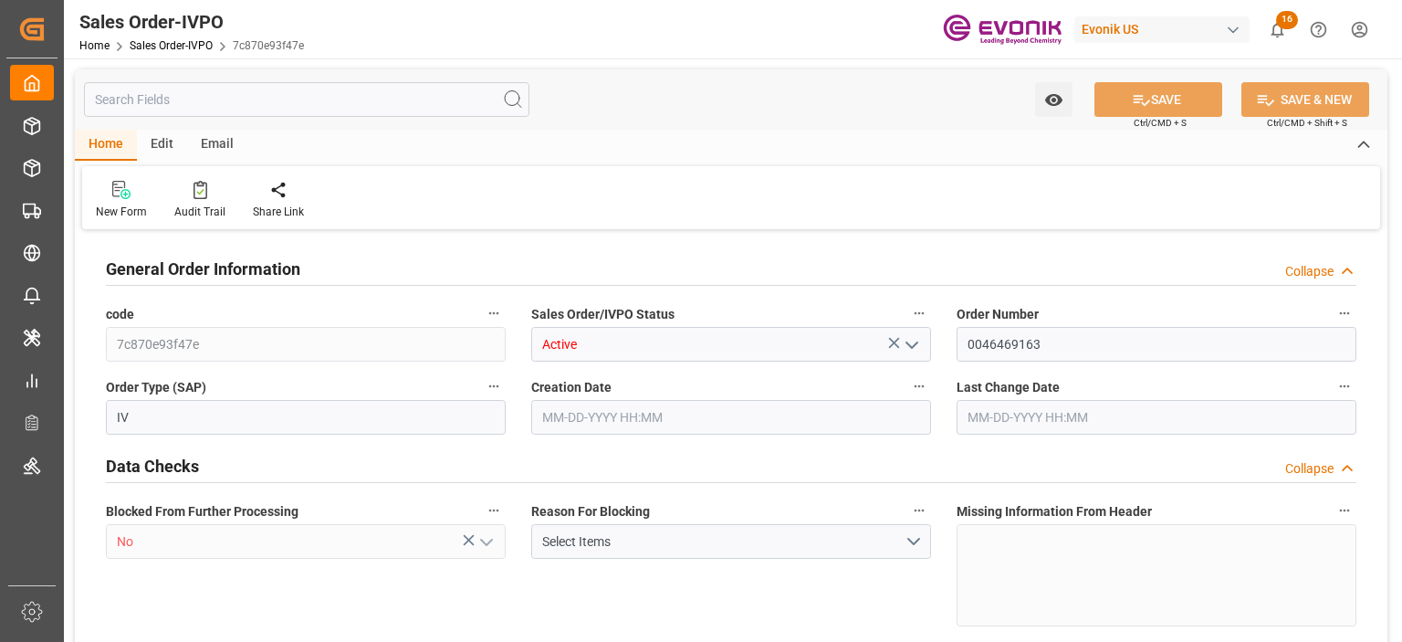
type input "SGSIN"
type input "0"
type input "1"
type input "2"
type input "1"
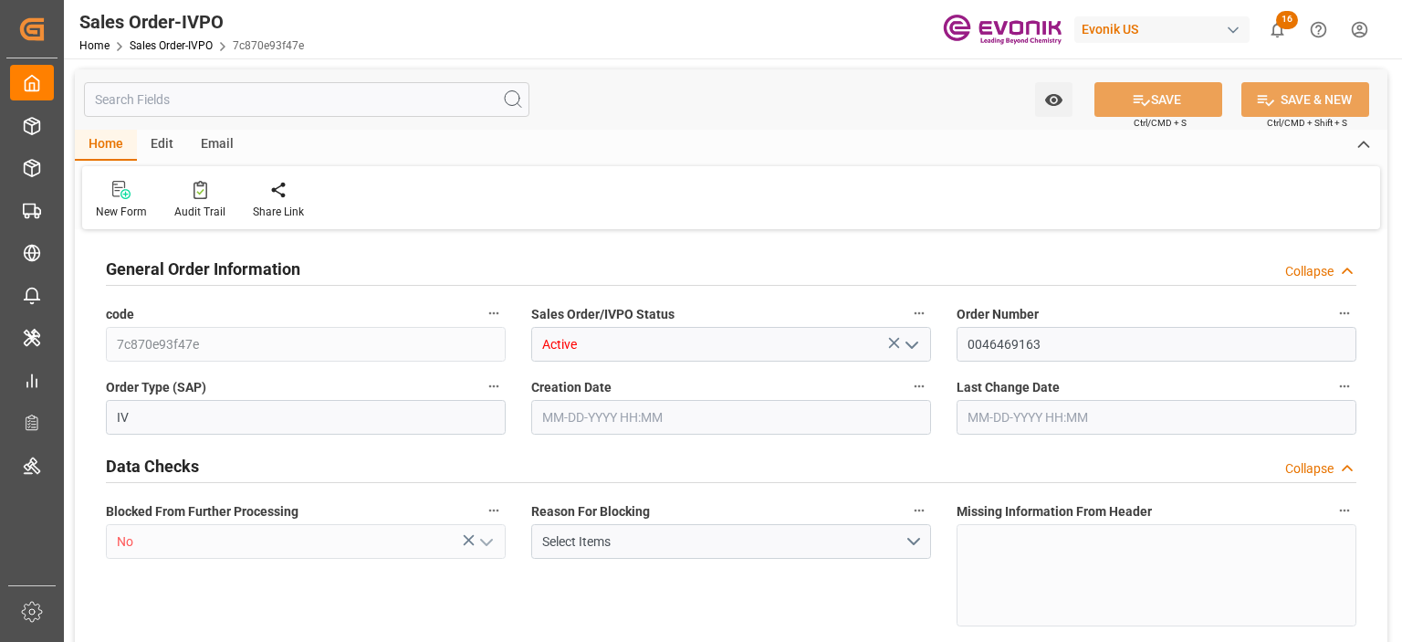
type input "17175.2"
type input "23.1069"
type input "17000"
type input "30"
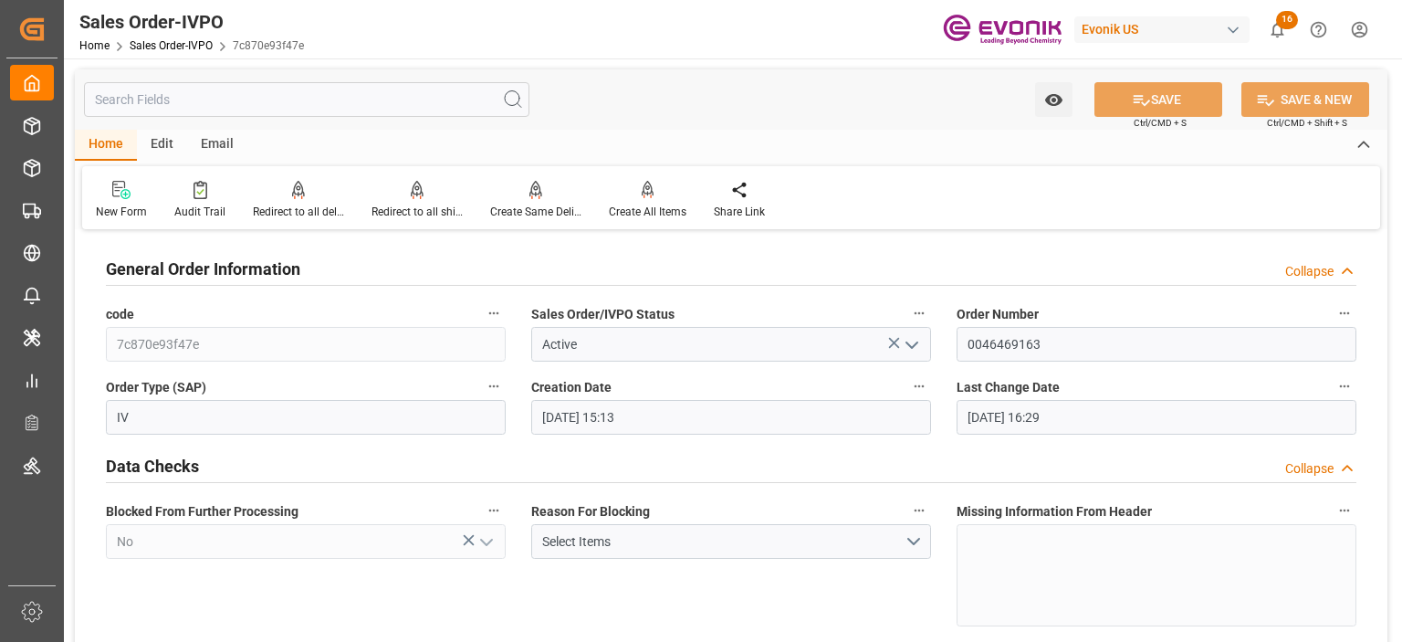
type input "[DATE] 15:13"
type input "[DATE] 16:29"
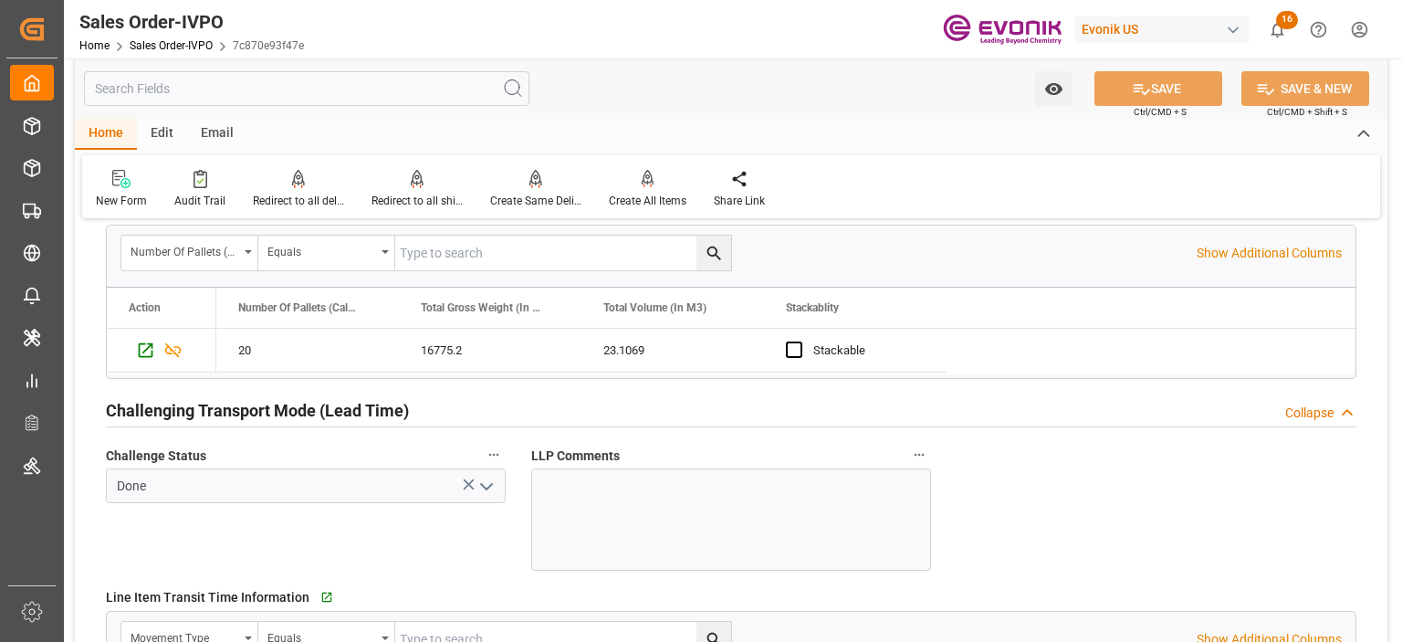
scroll to position [3103, 0]
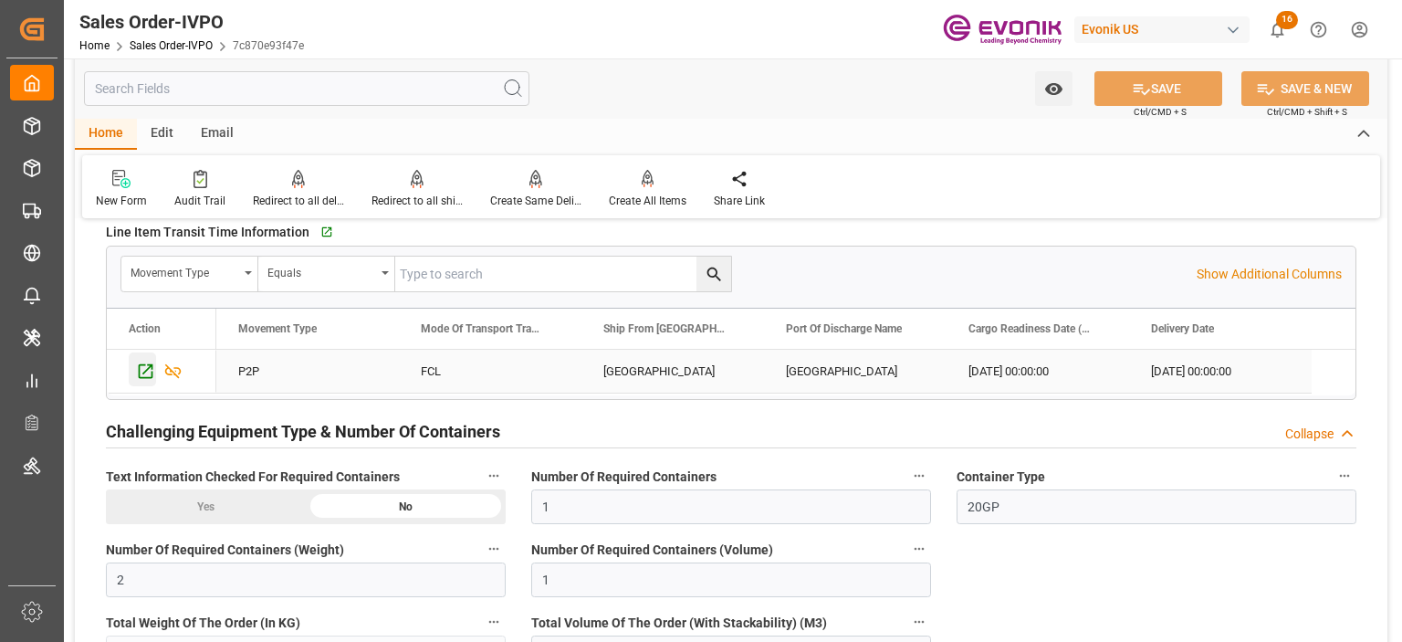
click at [142, 361] on icon "Press SPACE to select this row." at bounding box center [145, 370] width 19 height 19
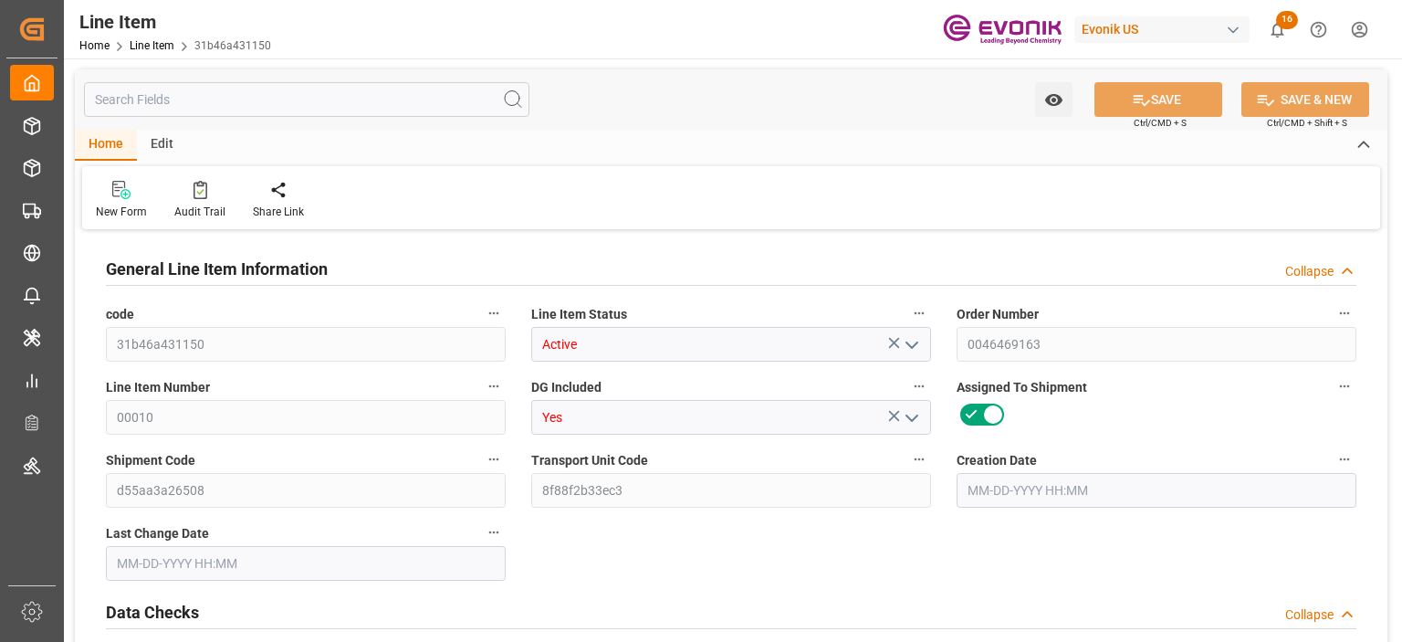
type input "20"
type input "16775.2"
type input "15360"
type input "23.1069"
type input "80"
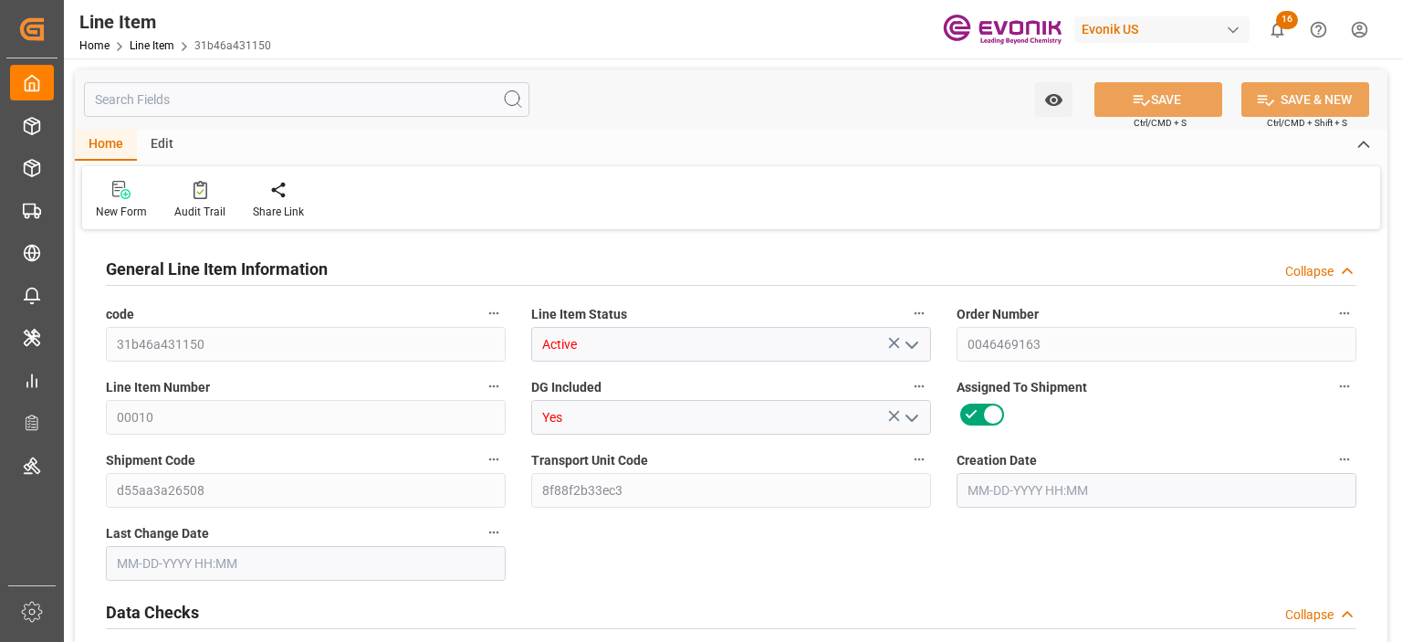
type input "13608.82"
type input "80"
type input "16775.2"
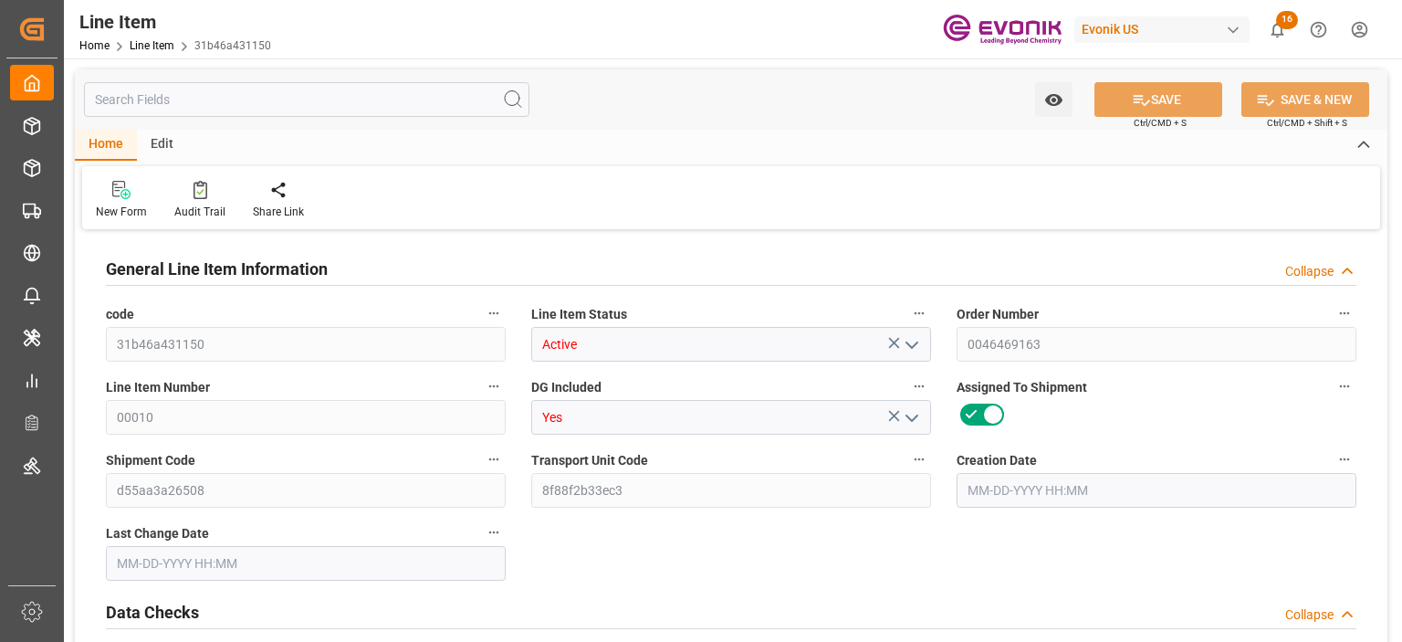
type input "17175.2"
type input "15360"
type input "23.1069"
type input "23106.88"
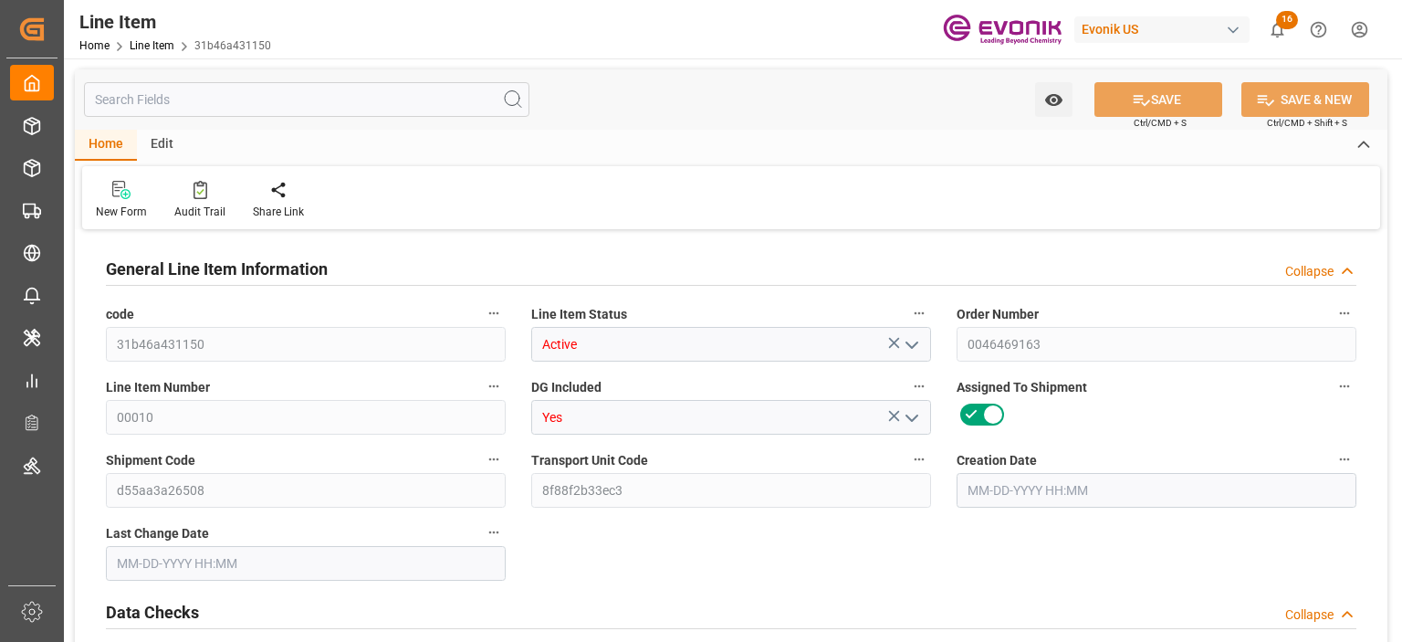
type input "80"
type input "16775.2"
type input "15360"
type input "23.1069"
type input "08-20-2025 15:13"
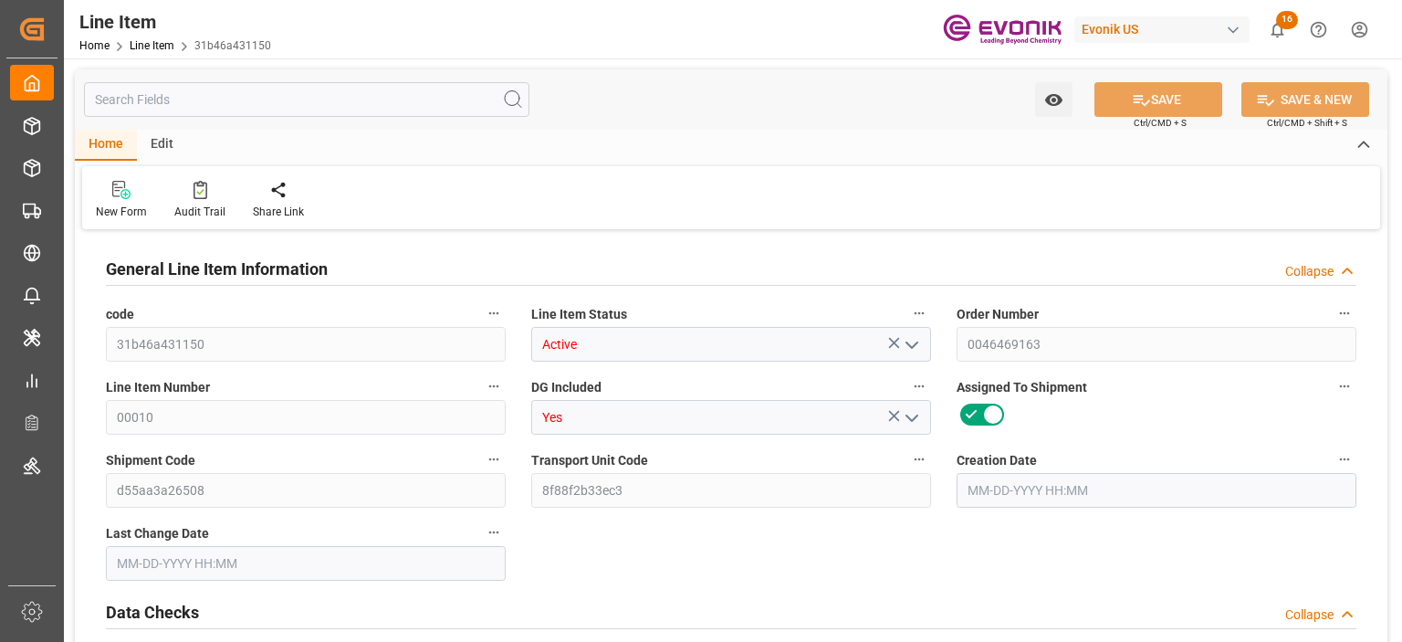
type input "10-10-2025 16:36"
type input "01-08-2026"
type input "10-16-2025"
type input "11-17-2025"
type input "10-16-2025"
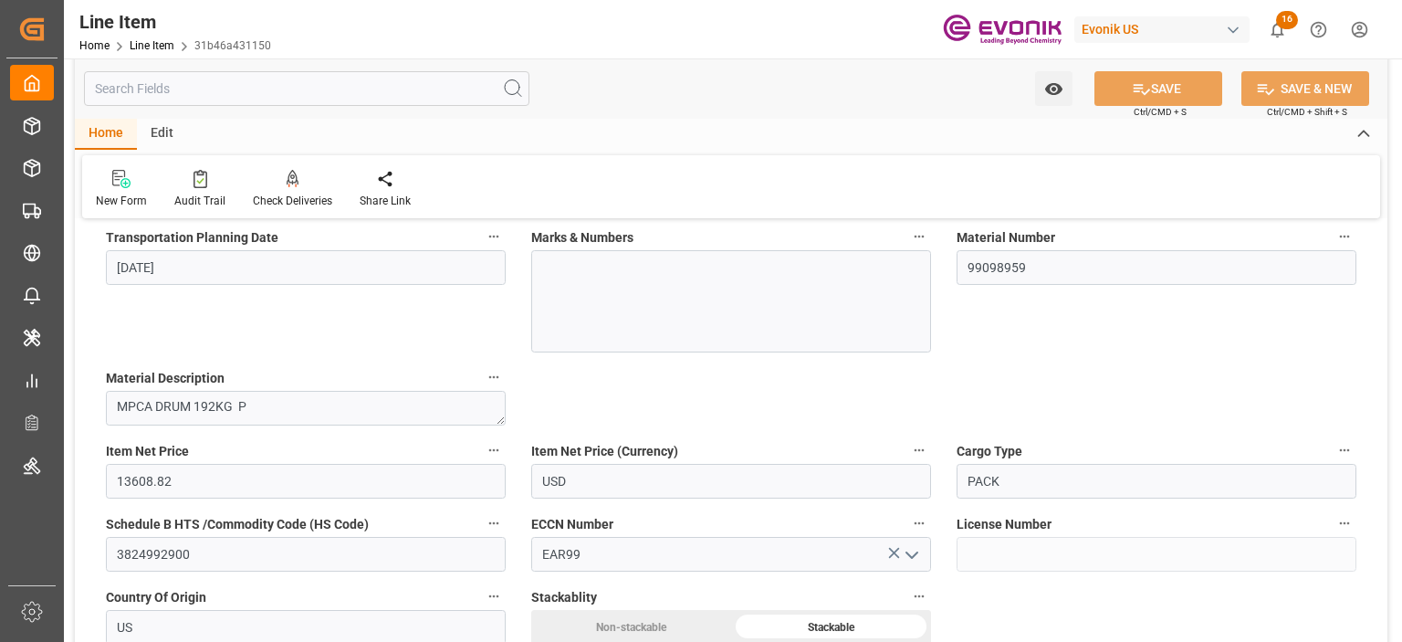
scroll to position [913, 0]
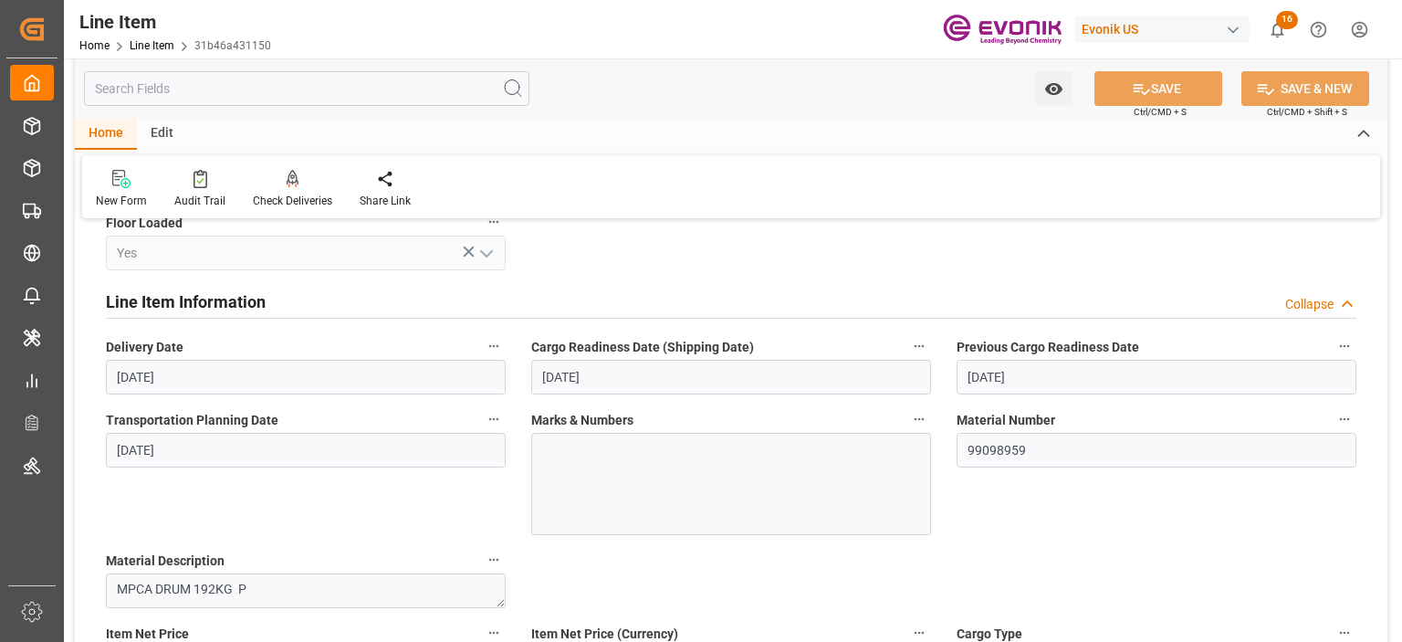
click at [912, 345] on icon "button" at bounding box center [919, 346] width 15 height 15
click at [934, 346] on icon at bounding box center [931, 345] width 19 height 19
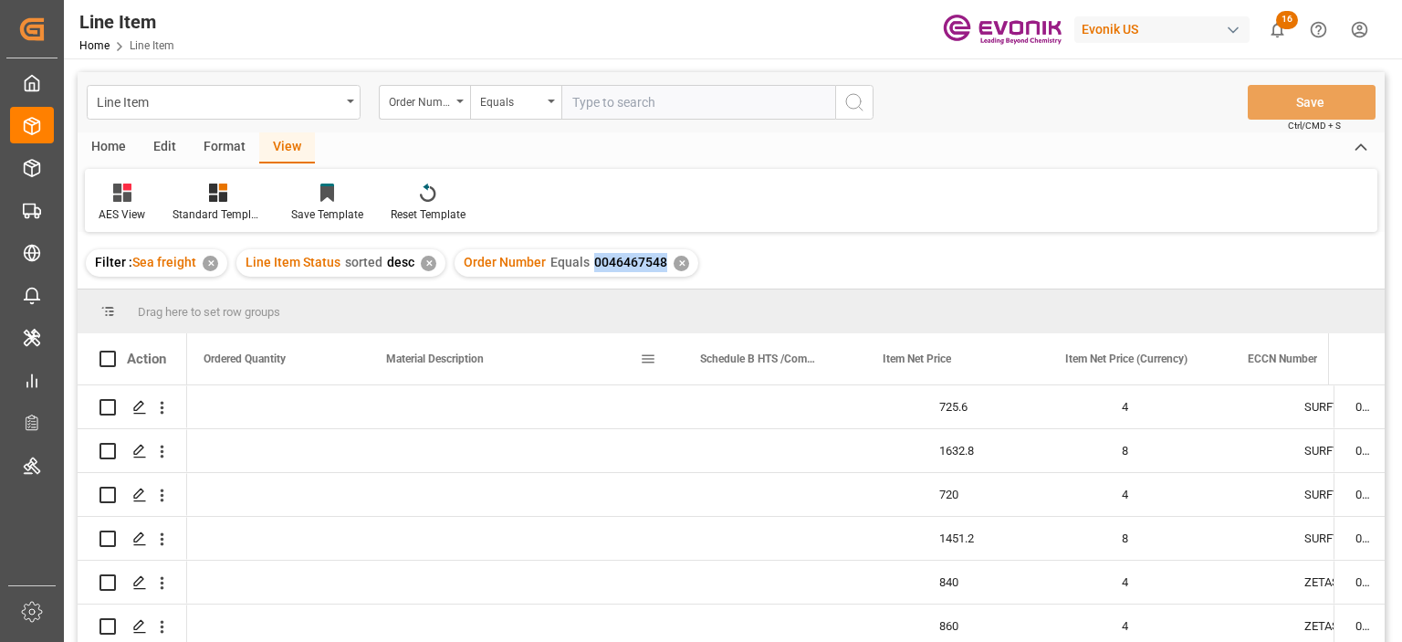
scroll to position [0, 917]
